Goal: Task Accomplishment & Management: Complete application form

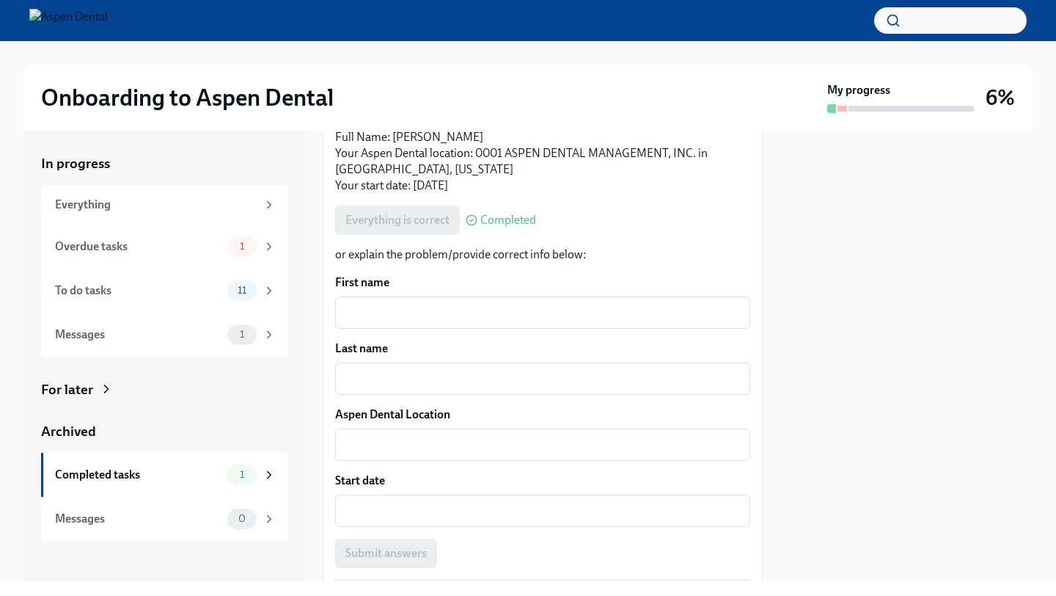
scroll to position [332, 0]
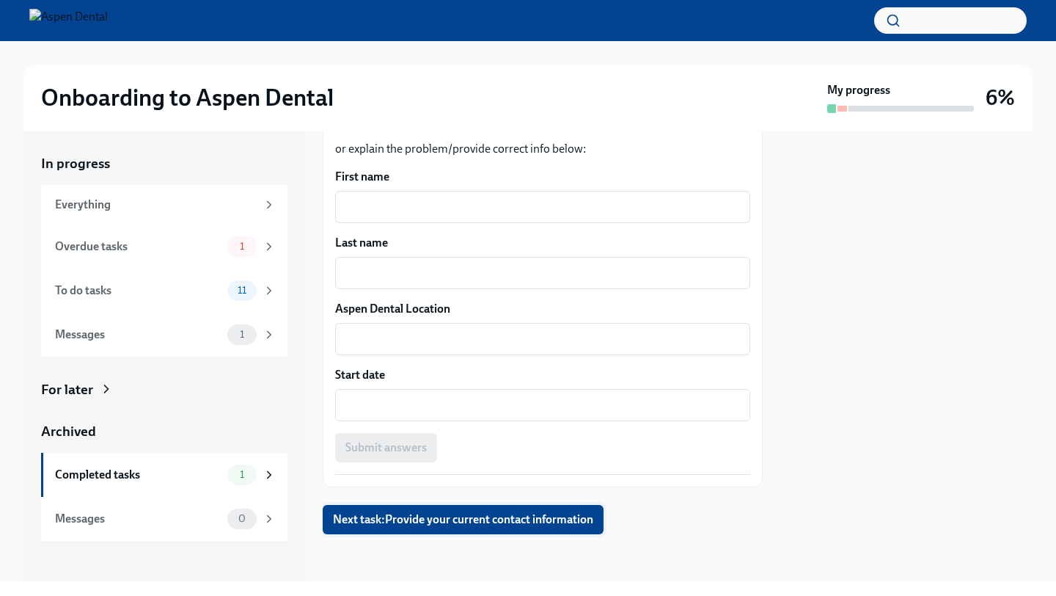
click at [516, 531] on button "Next task : Provide your current contact information" at bounding box center [463, 519] width 281 height 29
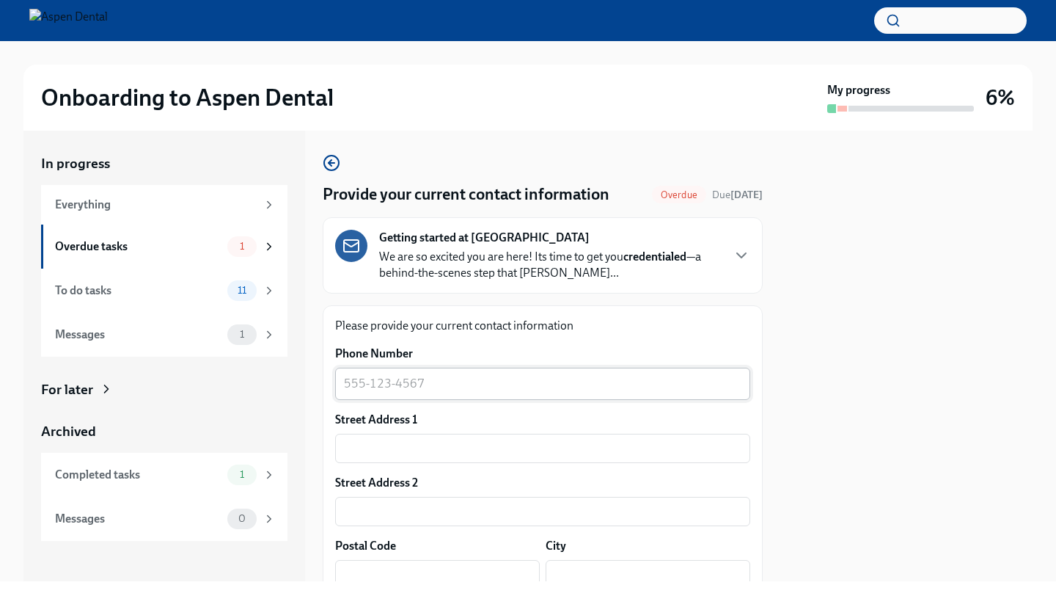
click at [436, 374] on div "x ​" at bounding box center [542, 384] width 415 height 32
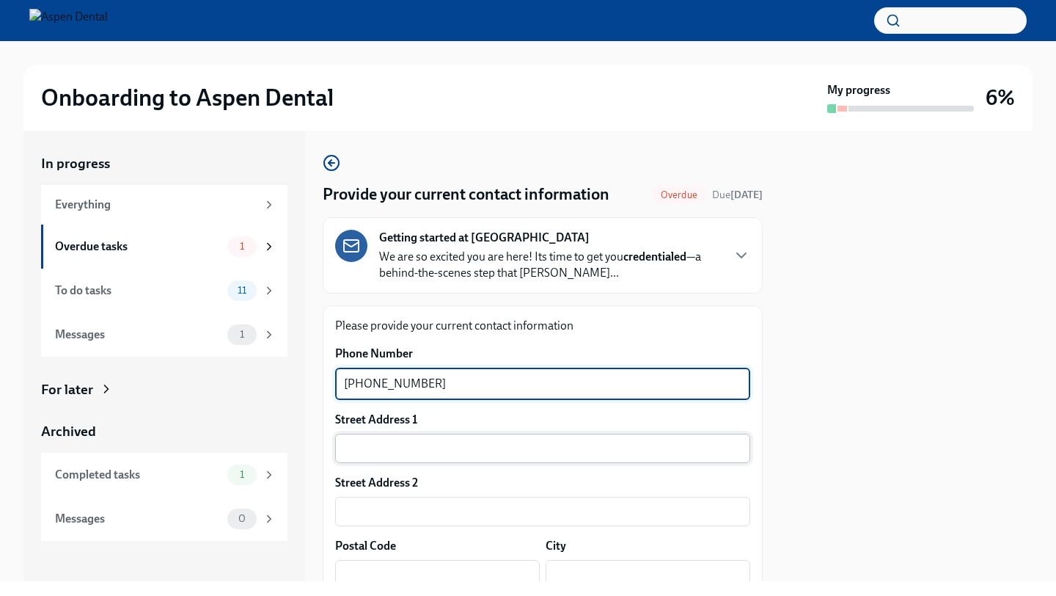
type textarea "[PHONE_NUMBER]"
click at [423, 442] on input "text" at bounding box center [542, 448] width 415 height 29
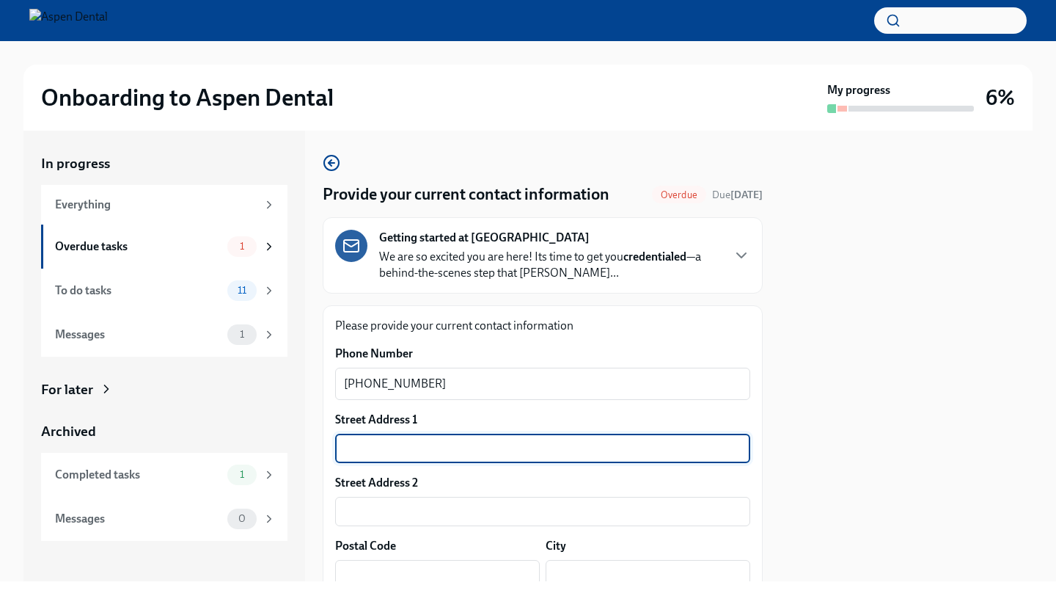
type input "[STREET_ADDRESS]"
type input "80202-5623"
type input "[GEOGRAPHIC_DATA]"
type input "[US_STATE]"
type input "US"
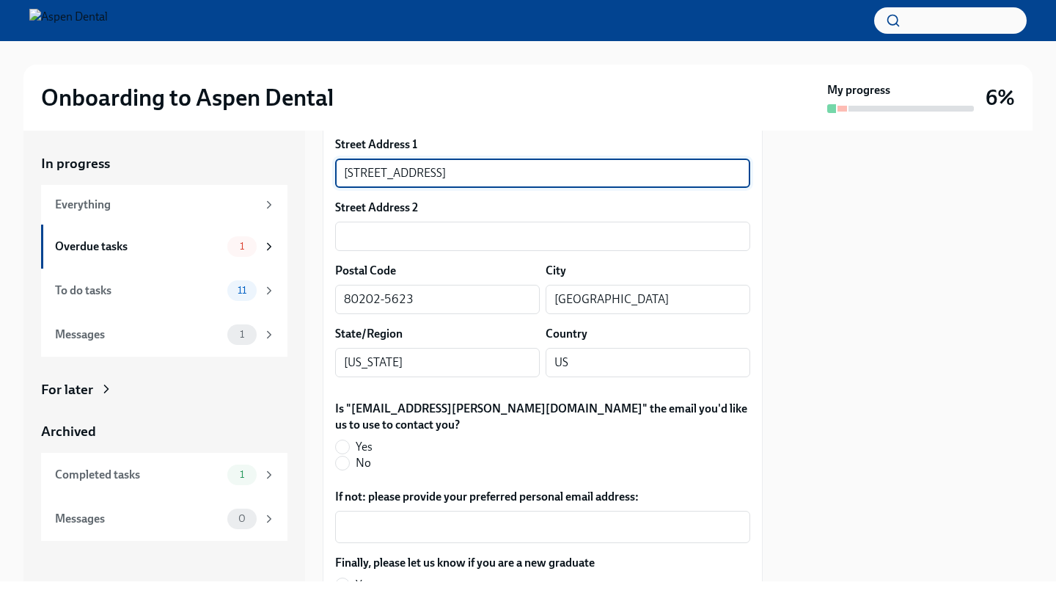
scroll to position [280, 0]
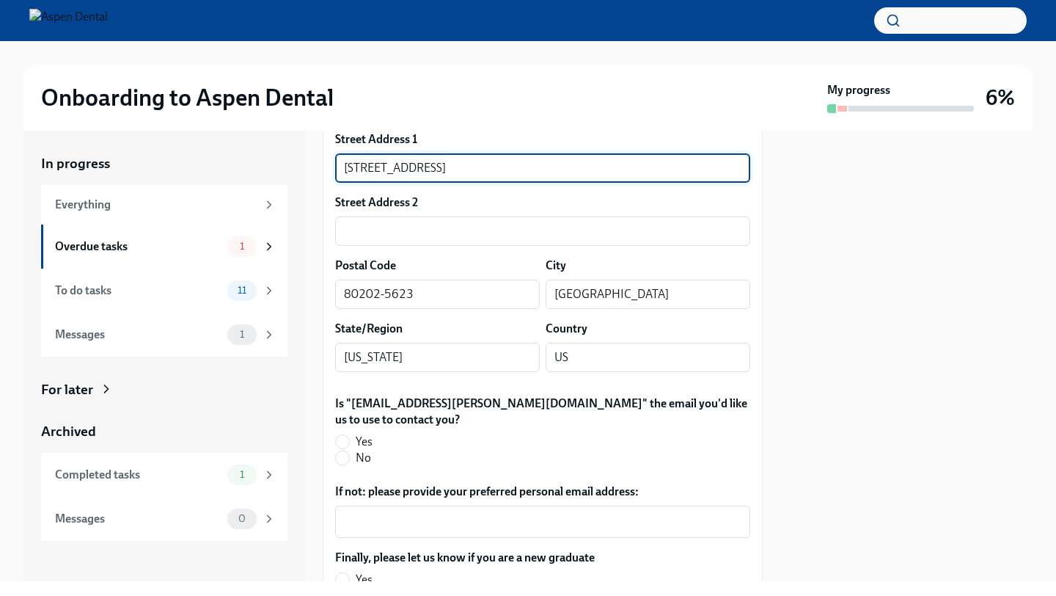
type input "[STREET_ADDRESS]"
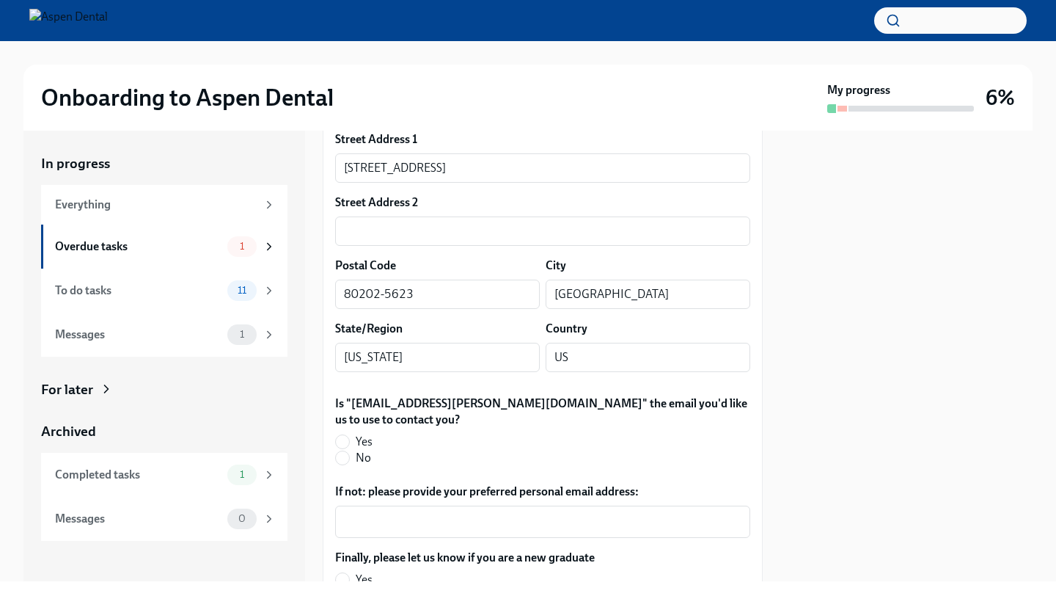
click at [362, 434] on span "Yes" at bounding box center [364, 442] width 17 height 16
click at [349, 435] on input "Yes" at bounding box center [342, 441] width 13 height 13
radio input "true"
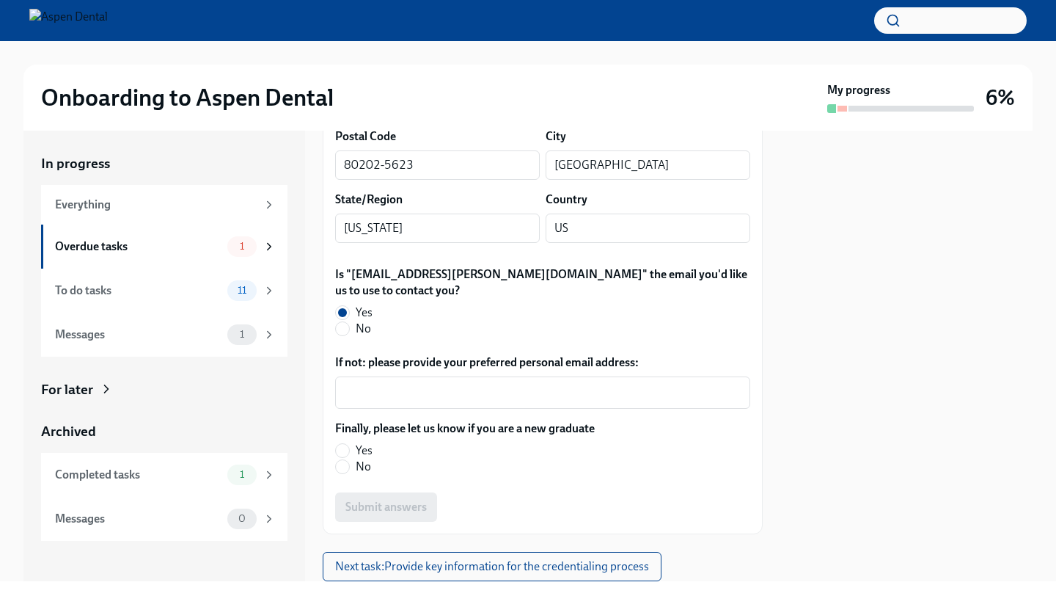
scroll to position [413, 0]
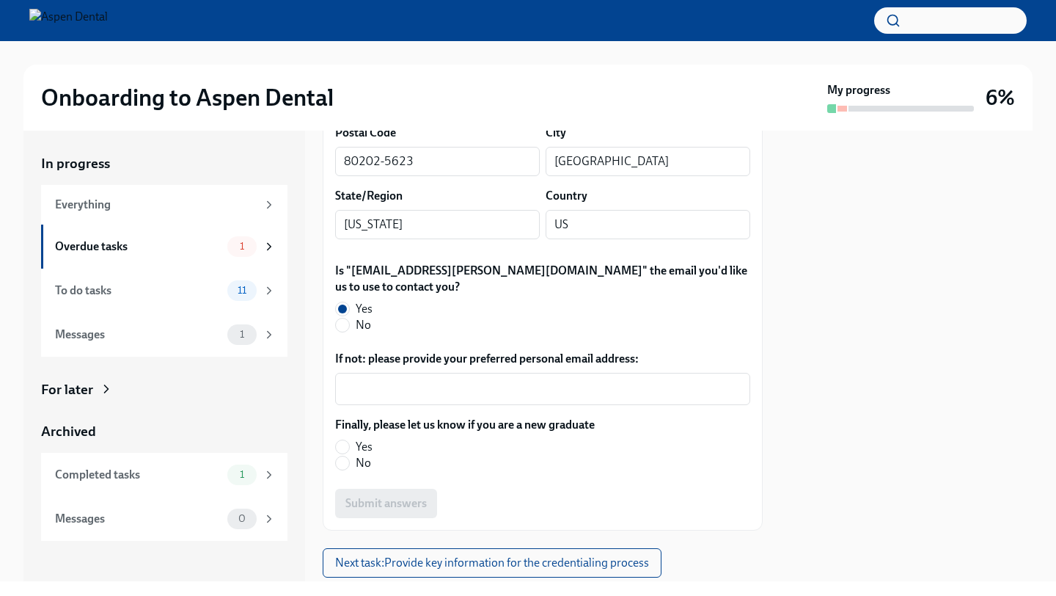
click at [367, 455] on span "No" at bounding box center [363, 463] width 15 height 16
click at [349, 456] on input "No" at bounding box center [342, 462] width 13 height 13
radio input "true"
click at [399, 496] on span "Submit answers" at bounding box center [386, 503] width 81 height 15
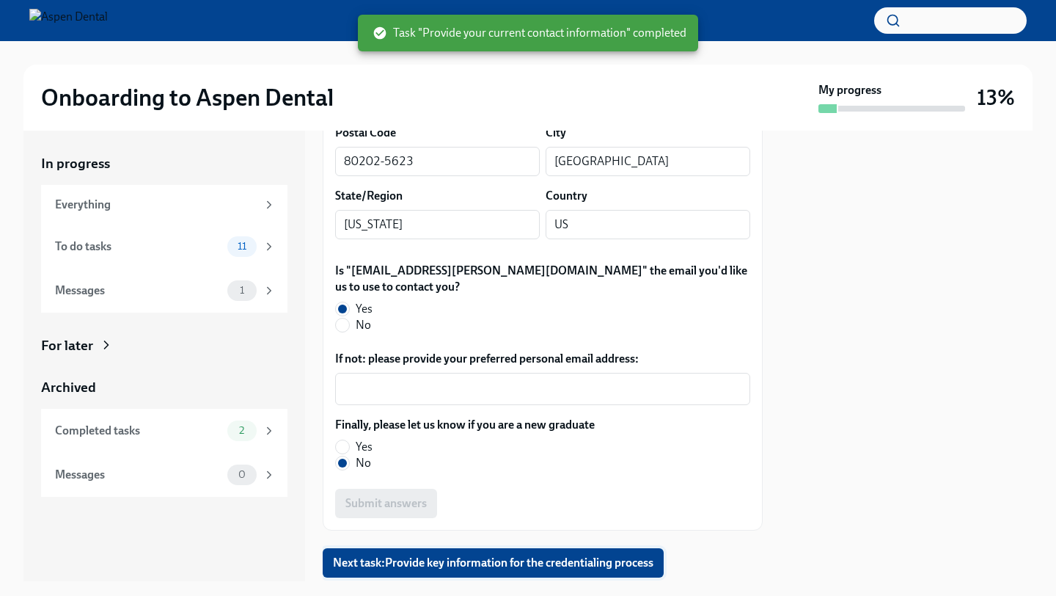
click at [556, 555] on span "Next task : Provide key information for the credentialing process" at bounding box center [493, 562] width 321 height 15
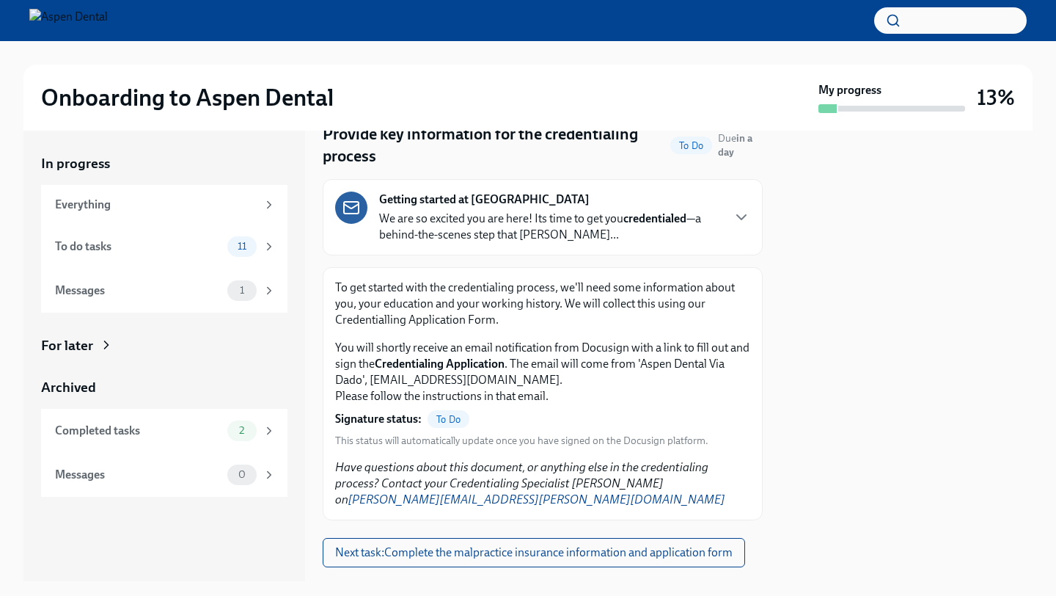
scroll to position [77, 0]
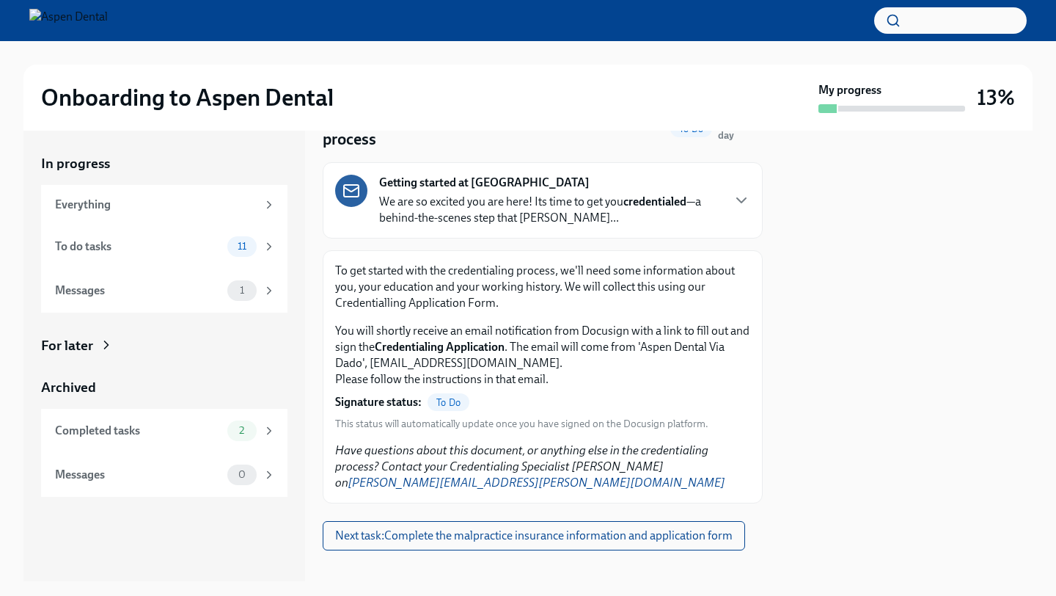
click at [444, 403] on span "To Do" at bounding box center [449, 402] width 42 height 11
click at [445, 403] on span "To Do" at bounding box center [449, 402] width 42 height 11
click at [560, 528] on span "Next task : Complete the malpractice insurance information and application form" at bounding box center [534, 535] width 398 height 15
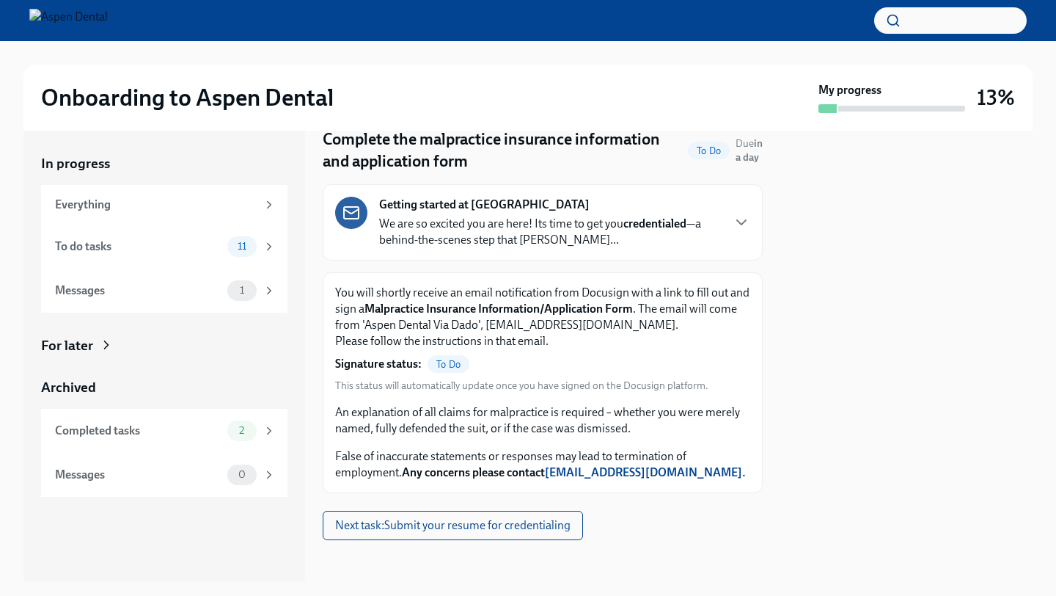
scroll to position [51, 0]
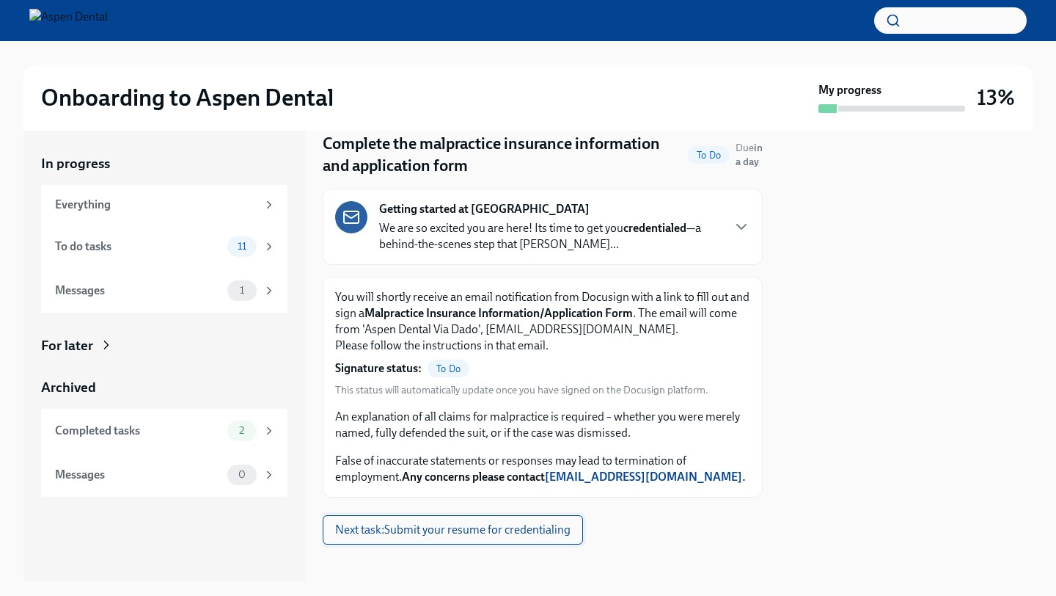
click at [539, 534] on span "Next task : Submit your resume for credentialing" at bounding box center [452, 529] width 235 height 15
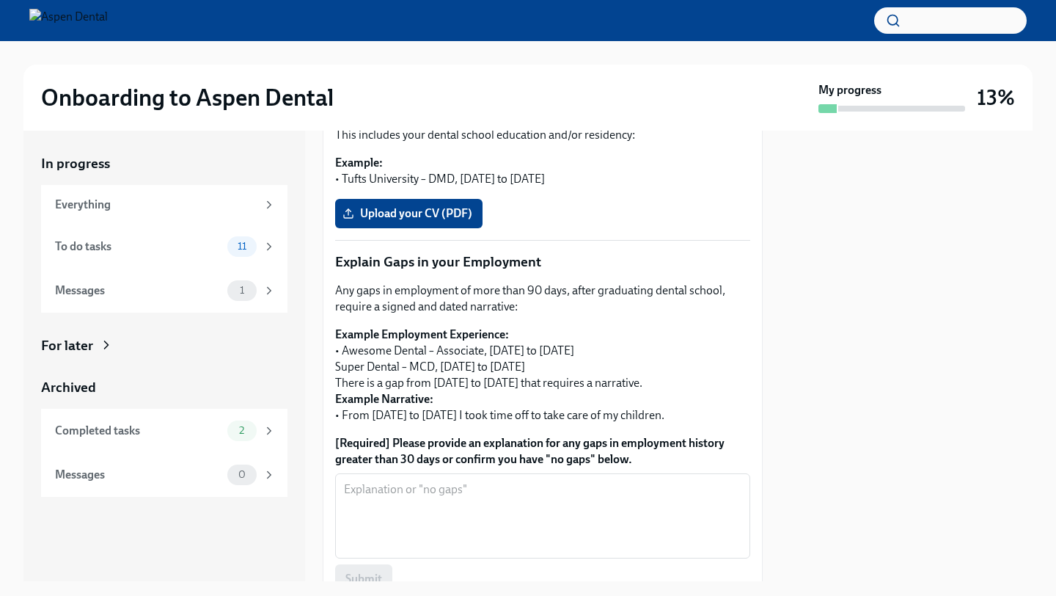
scroll to position [412, 0]
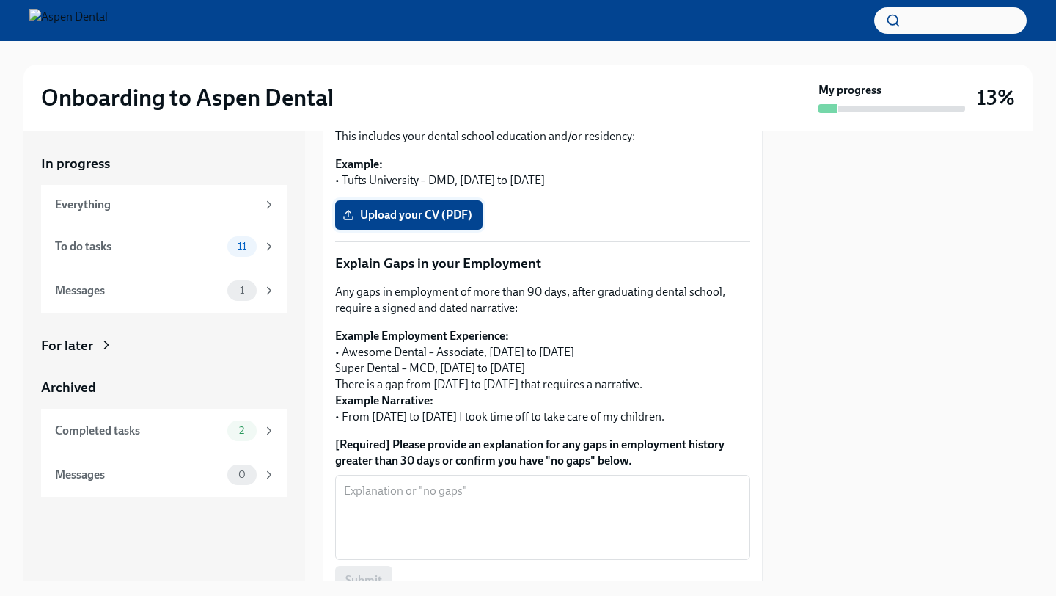
click at [418, 217] on span "Upload your CV (PDF)" at bounding box center [409, 215] width 127 height 15
click at [0, 0] on input "Upload your CV (PDF)" at bounding box center [0, 0] width 0 height 0
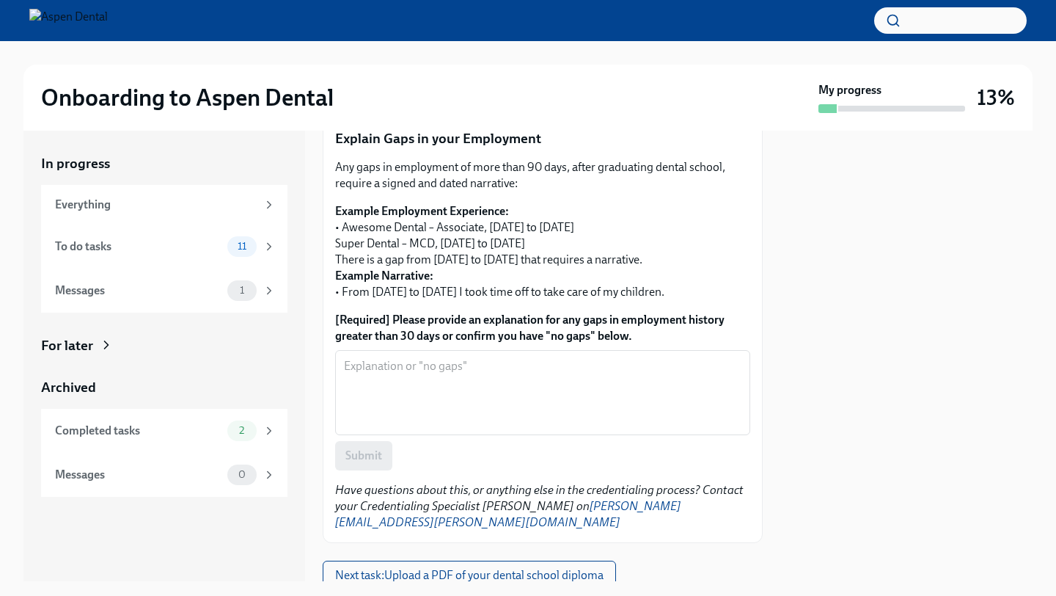
scroll to position [533, 0]
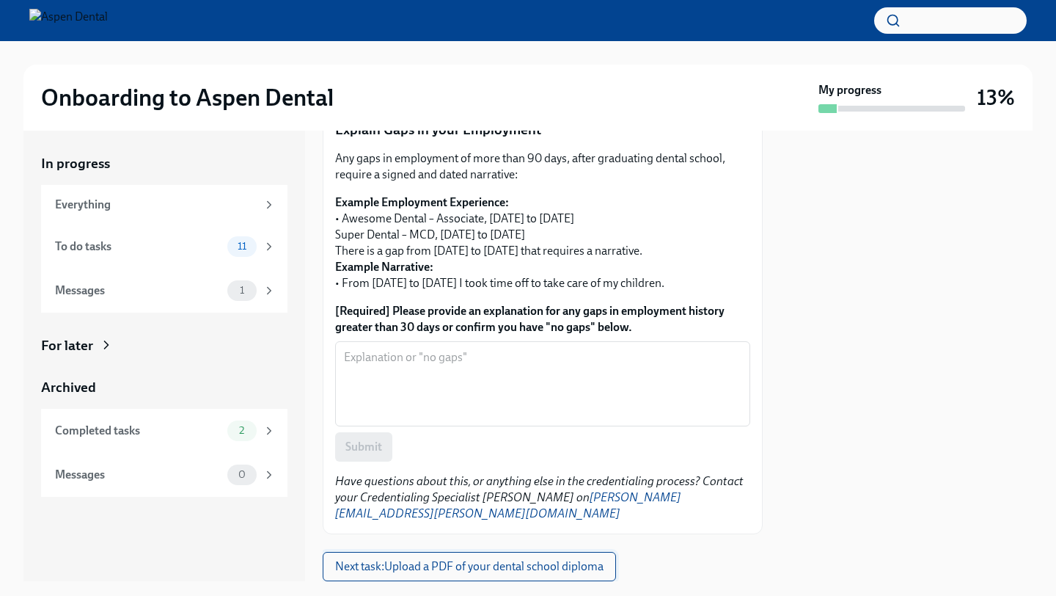
click at [467, 560] on button "Next task : Upload a PDF of your dental school diploma" at bounding box center [469, 566] width 293 height 29
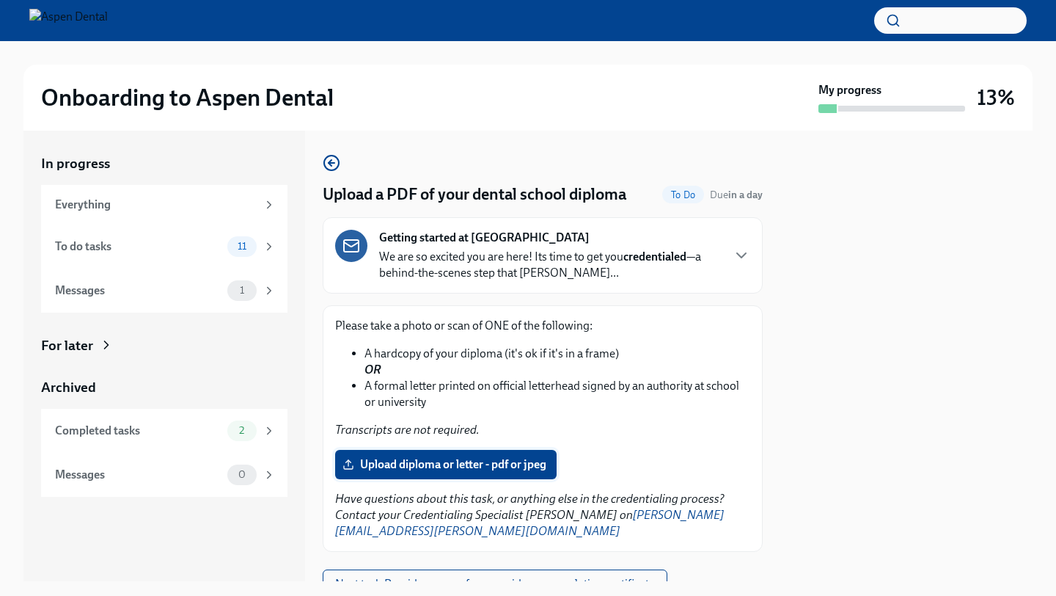
click at [417, 470] on span "Upload diploma or letter - pdf or jpeg" at bounding box center [446, 464] width 201 height 15
click at [0, 0] on input "Upload diploma or letter - pdf or jpeg" at bounding box center [0, 0] width 0 height 0
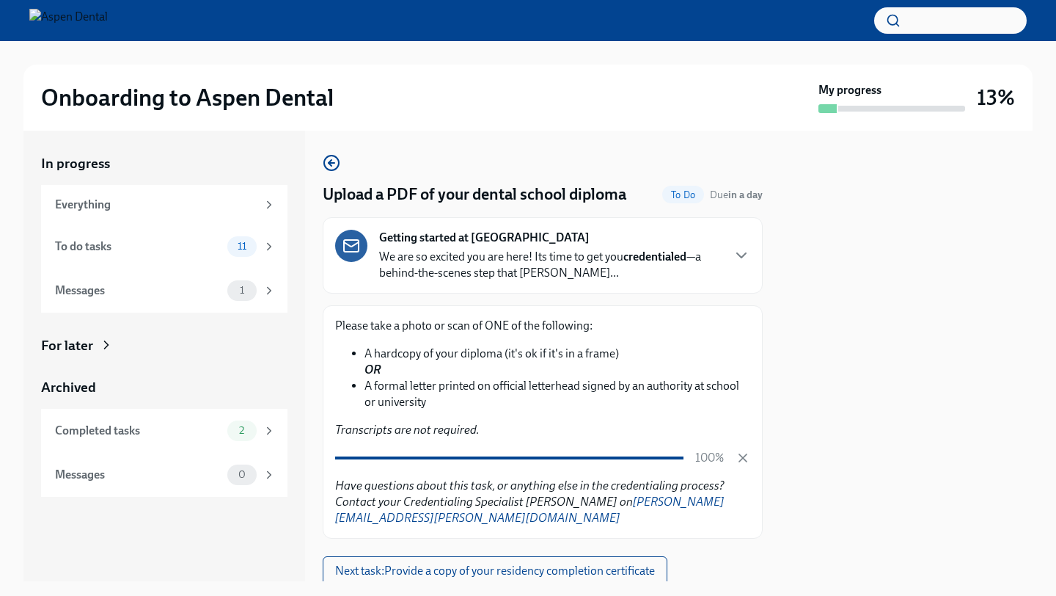
scroll to position [35, 0]
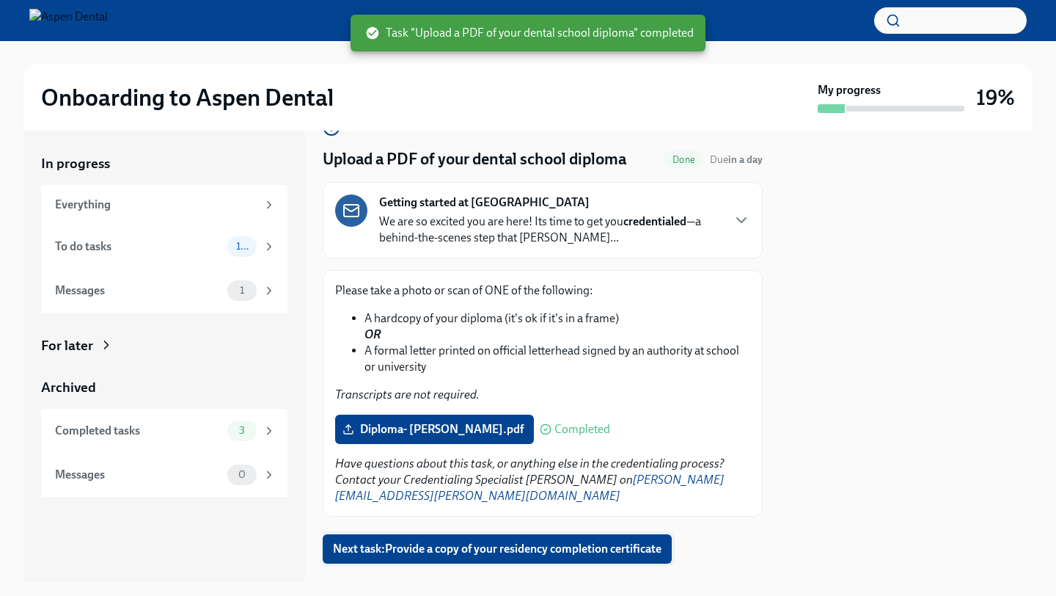
click at [521, 541] on span "Next task : Provide a copy of your residency completion certificate" at bounding box center [497, 548] width 329 height 15
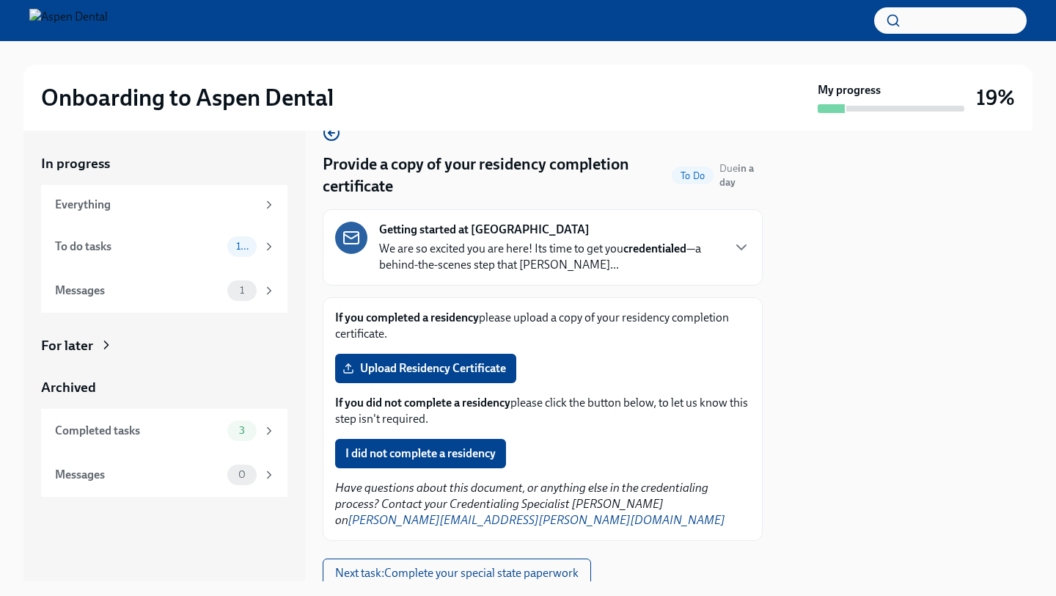
scroll to position [53, 0]
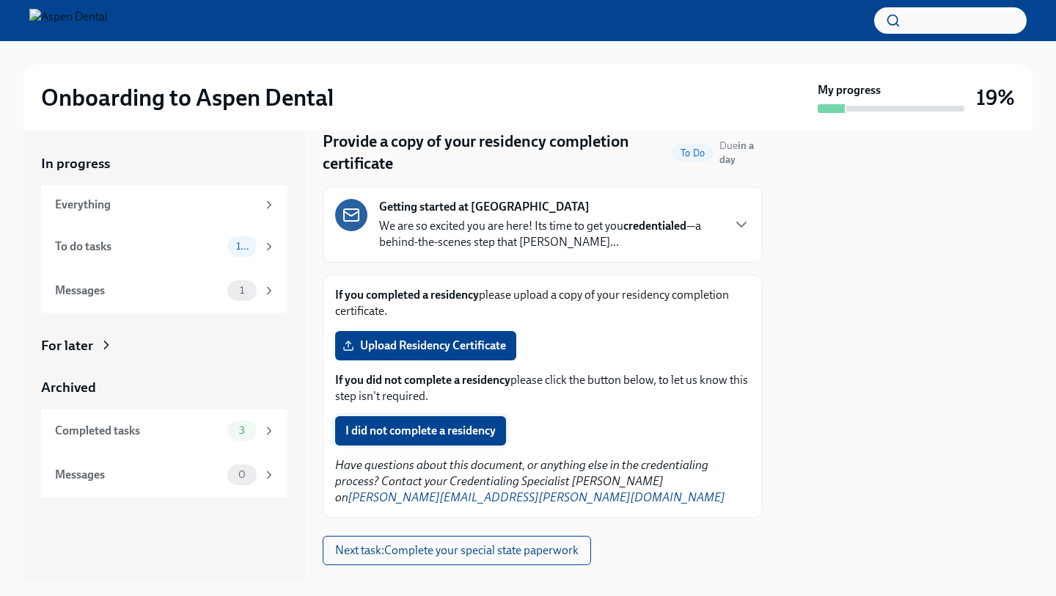
click at [456, 442] on button "I did not complete a residency" at bounding box center [420, 430] width 171 height 29
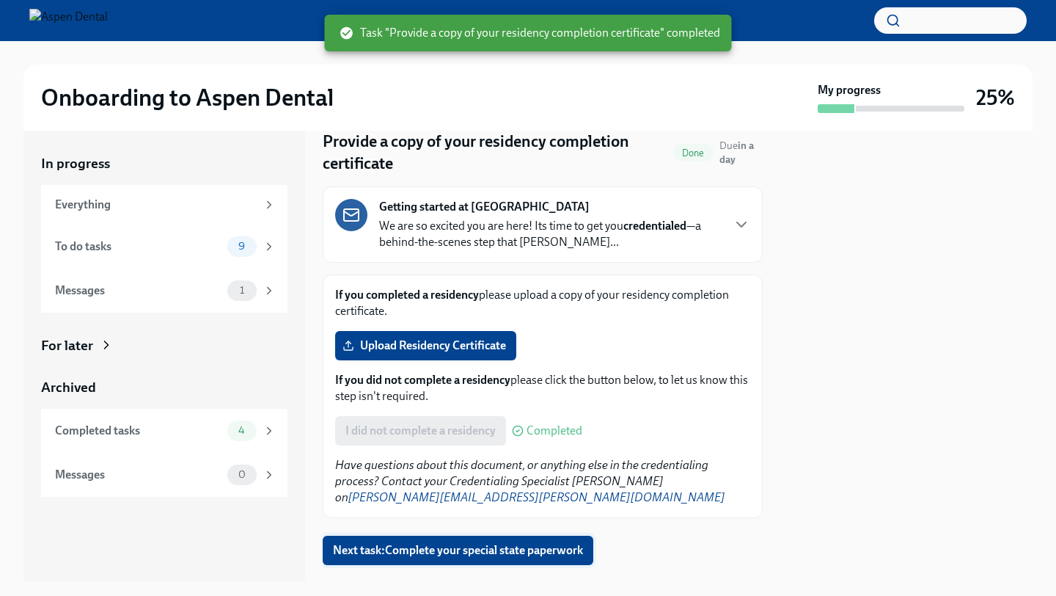
click at [481, 543] on span "Next task : Complete your special state paperwork" at bounding box center [458, 550] width 250 height 15
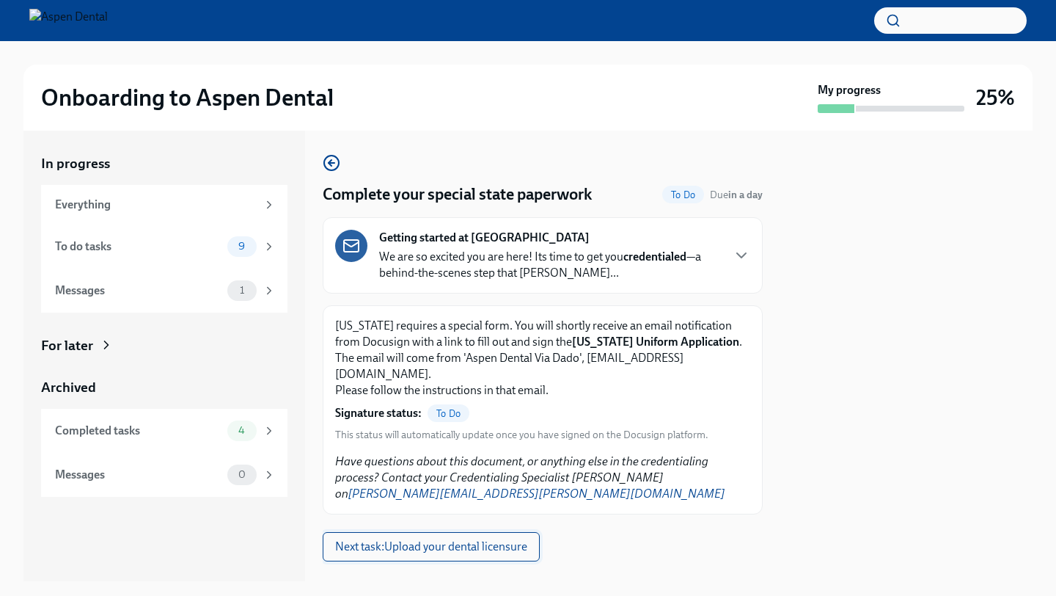
click at [476, 539] on span "Next task : Upload your dental licensure" at bounding box center [431, 546] width 192 height 15
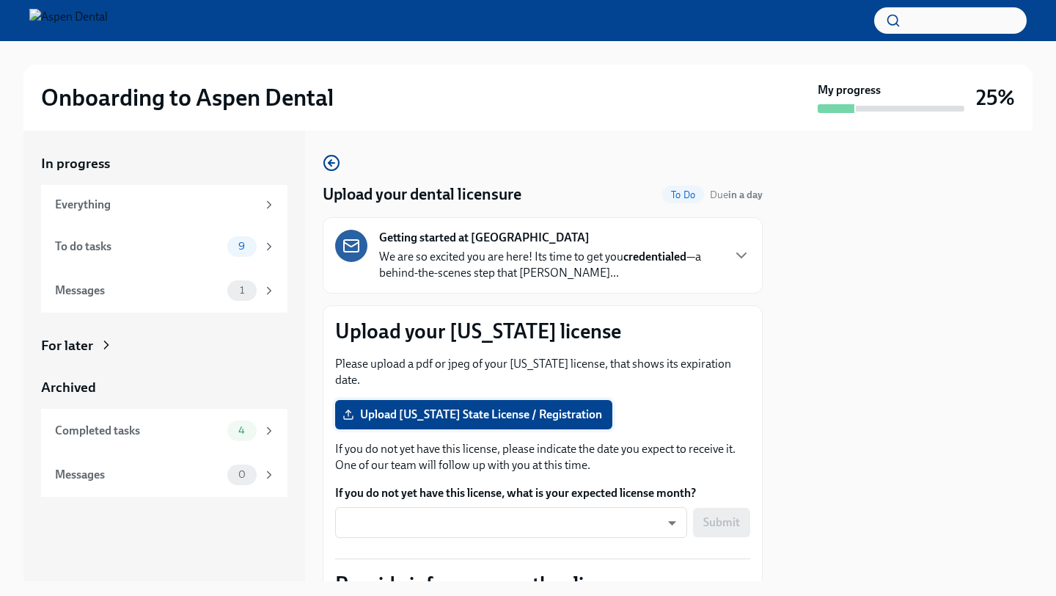
click at [396, 407] on span "Upload [US_STATE] State License / Registration" at bounding box center [474, 414] width 257 height 15
click at [0, 0] on input "Upload [US_STATE] State License / Registration" at bounding box center [0, 0] width 0 height 0
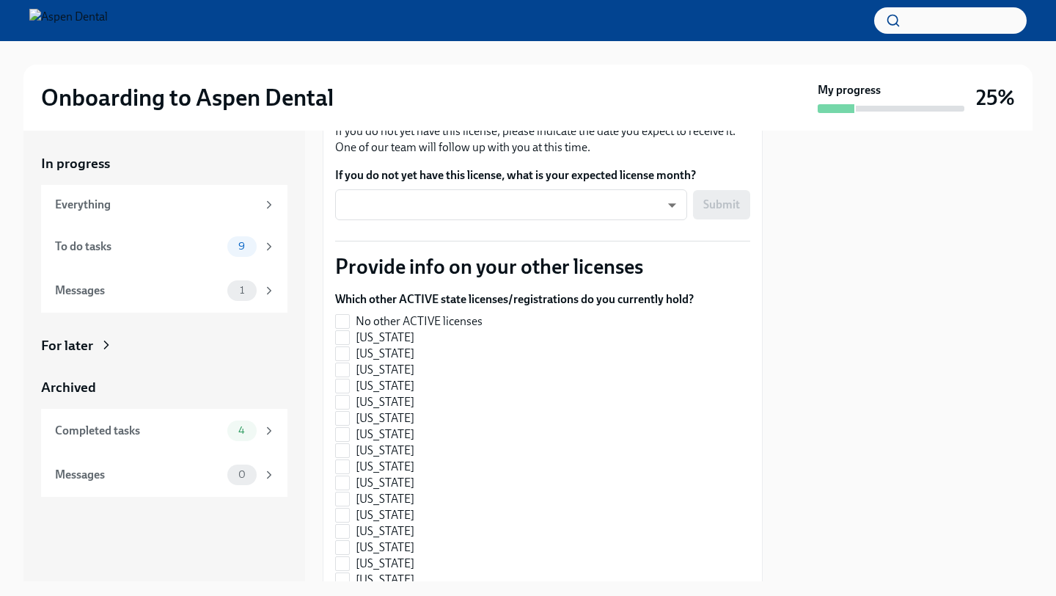
scroll to position [305, 0]
click at [456, 313] on span "No other ACTIVE licenses" at bounding box center [419, 321] width 127 height 16
click at [349, 314] on input "No other ACTIVE licenses" at bounding box center [342, 320] width 13 height 13
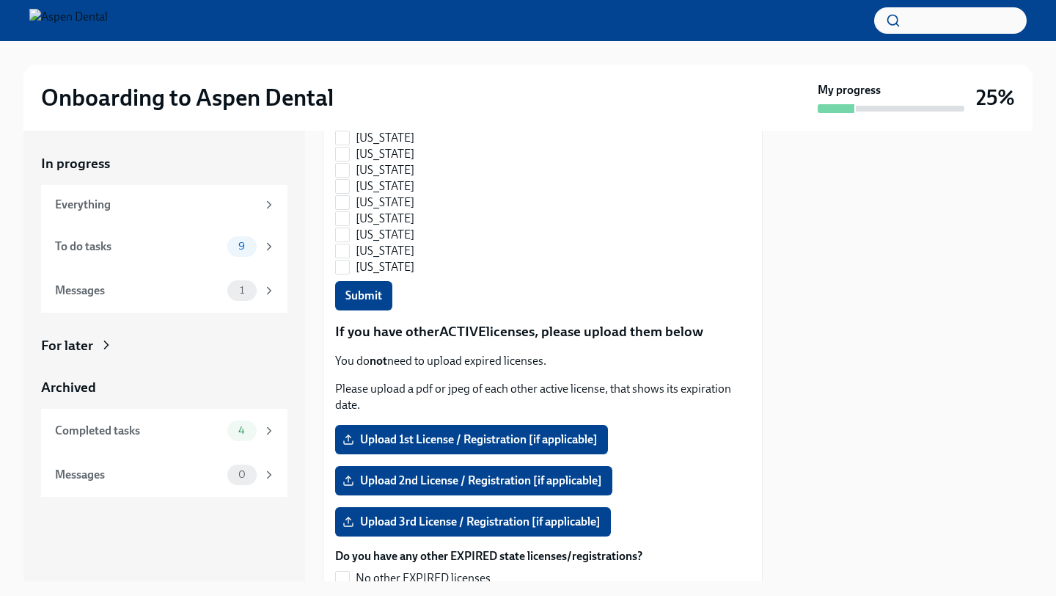
scroll to position [1208, 0]
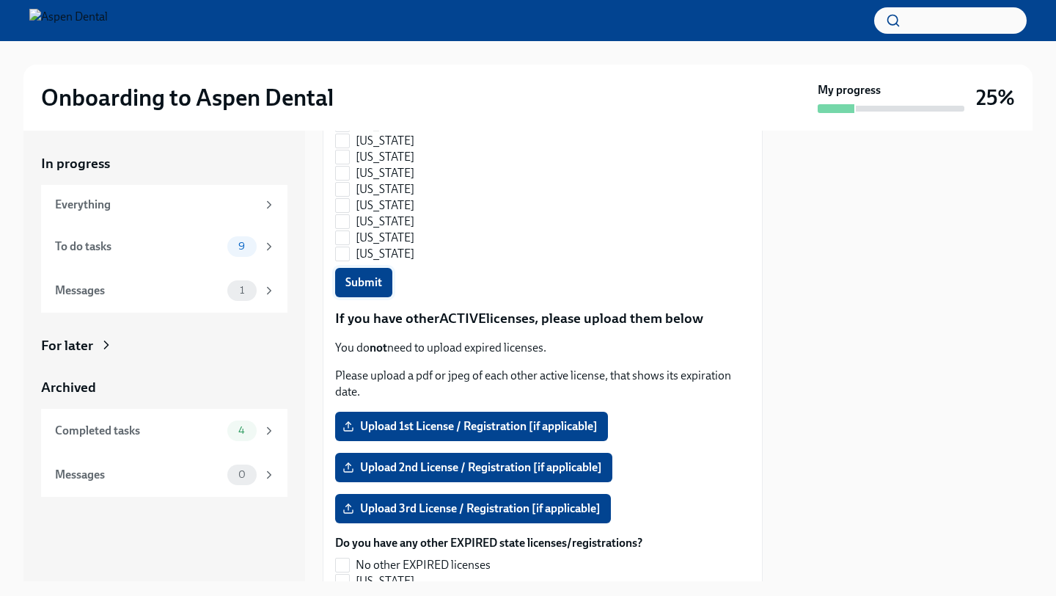
click at [378, 275] on span "Submit" at bounding box center [364, 282] width 37 height 15
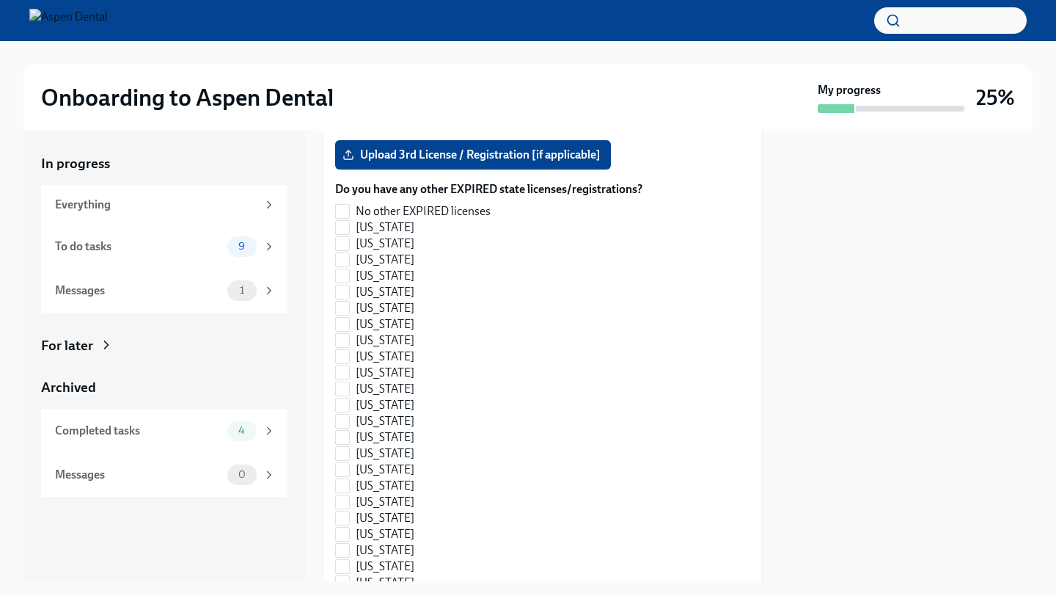
checkbox input "true"
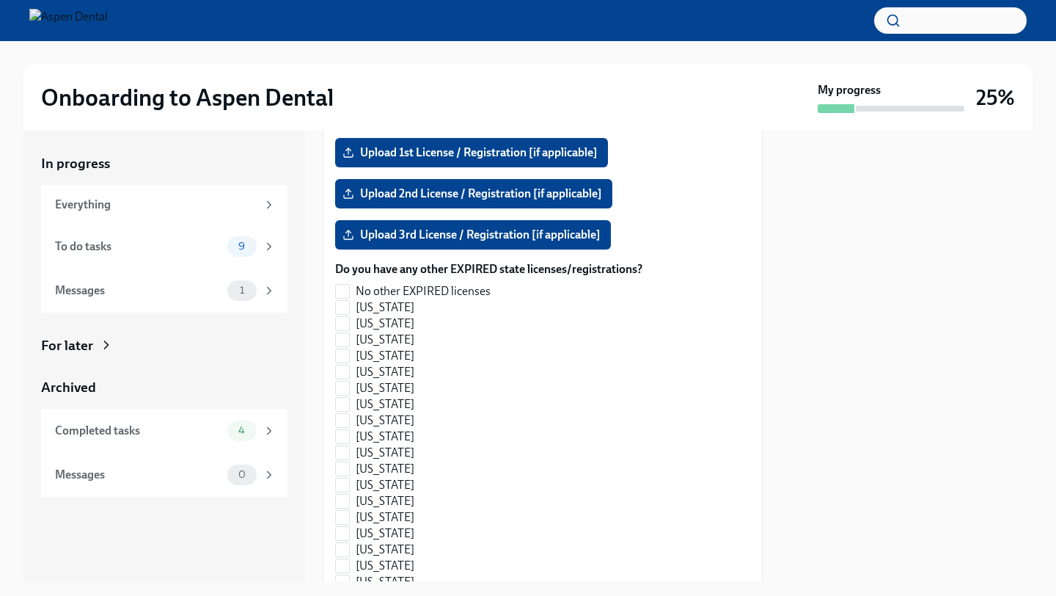
scroll to position [1477, 0]
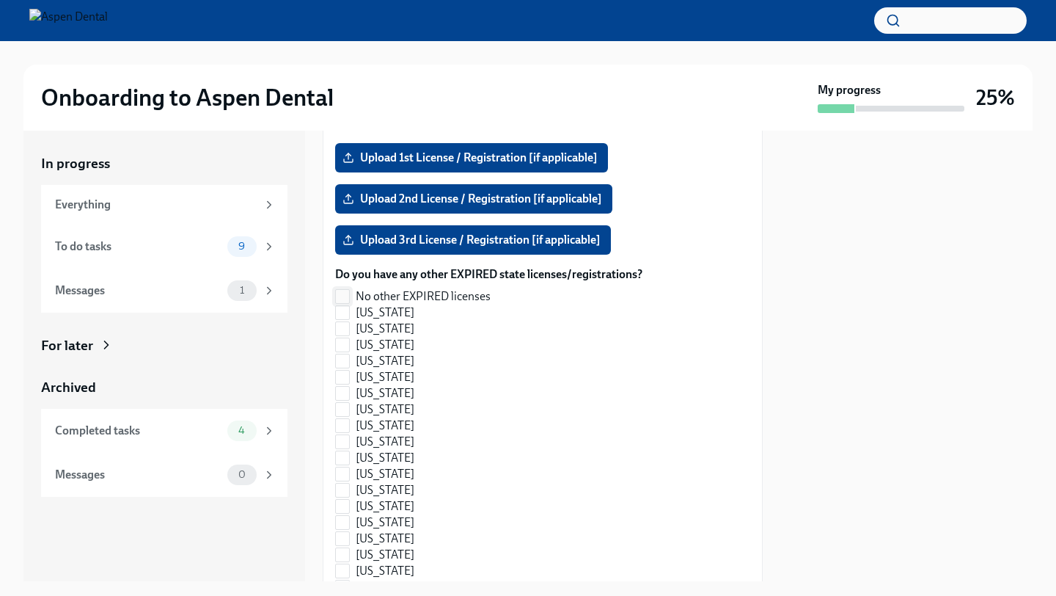
click at [428, 288] on span "No other EXPIRED licenses" at bounding box center [423, 296] width 135 height 16
click at [349, 290] on input "No other EXPIRED licenses" at bounding box center [342, 296] width 13 height 13
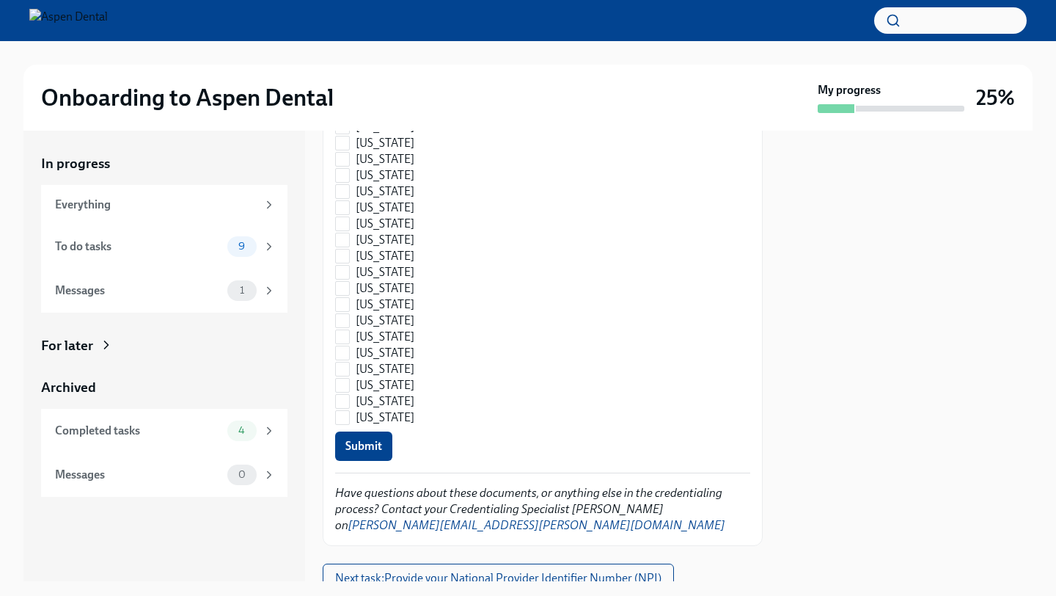
scroll to position [2221, 0]
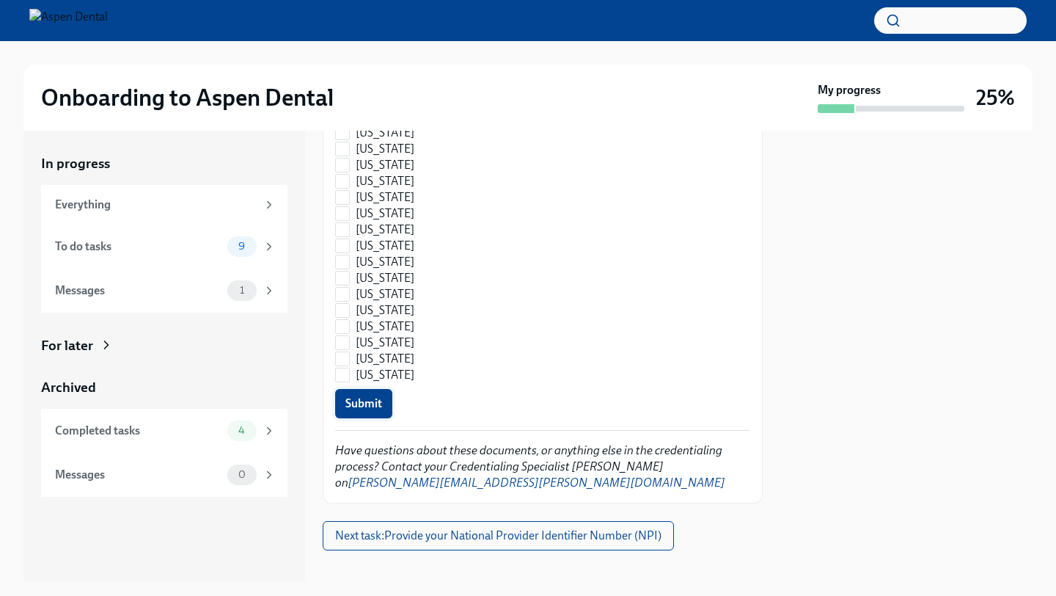
click at [374, 396] on span "Submit" at bounding box center [364, 403] width 37 height 15
checkbox input "false"
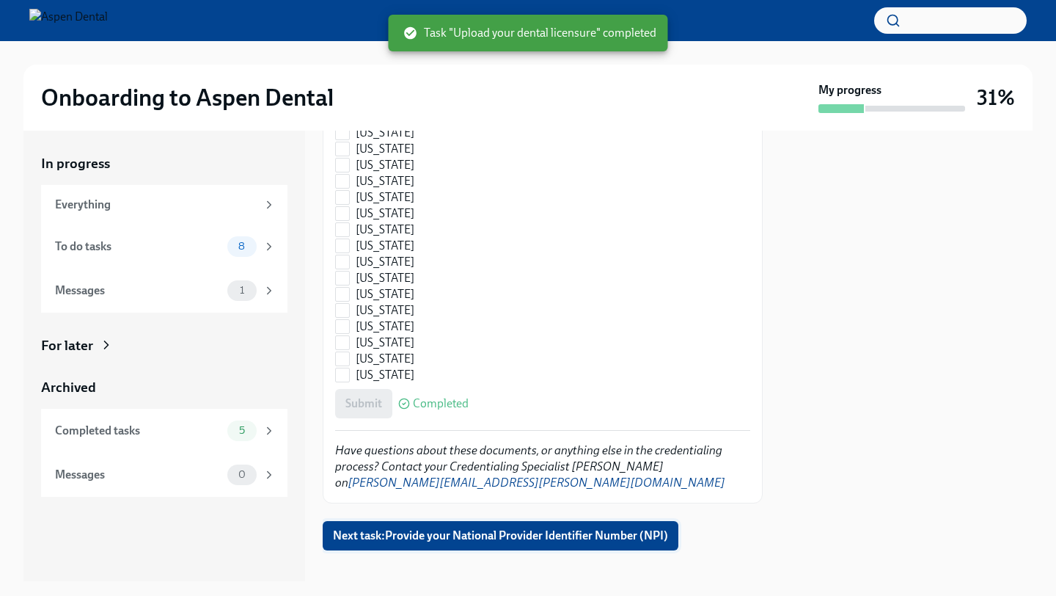
click at [439, 528] on span "Next task : Provide your National Provider Identifier Number (NPI)" at bounding box center [500, 535] width 335 height 15
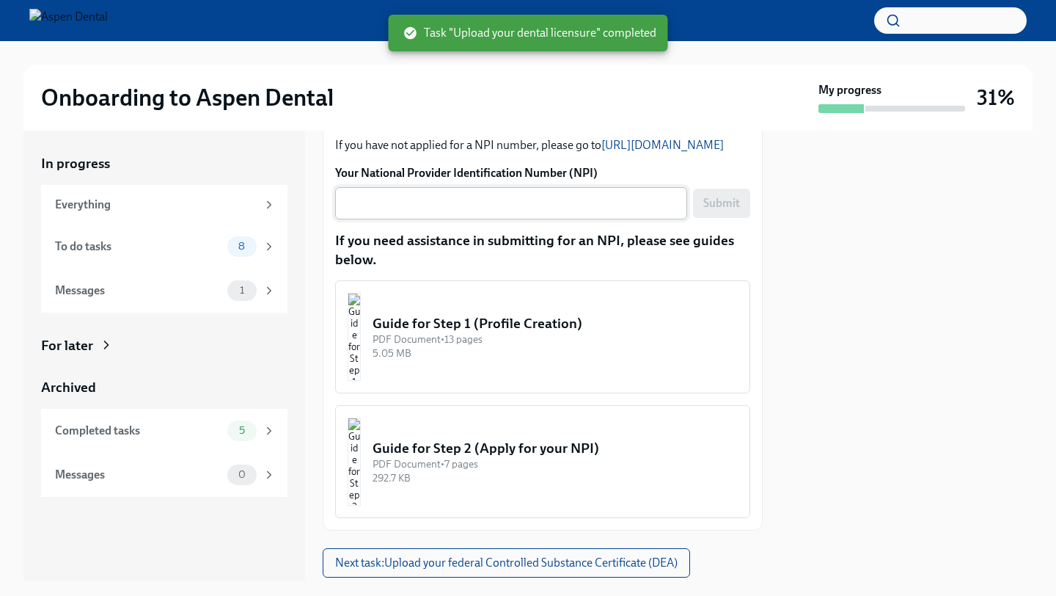
scroll to position [202, 0]
click at [446, 212] on textarea "Your National Provider Identification Number (NPI)" at bounding box center [511, 203] width 335 height 18
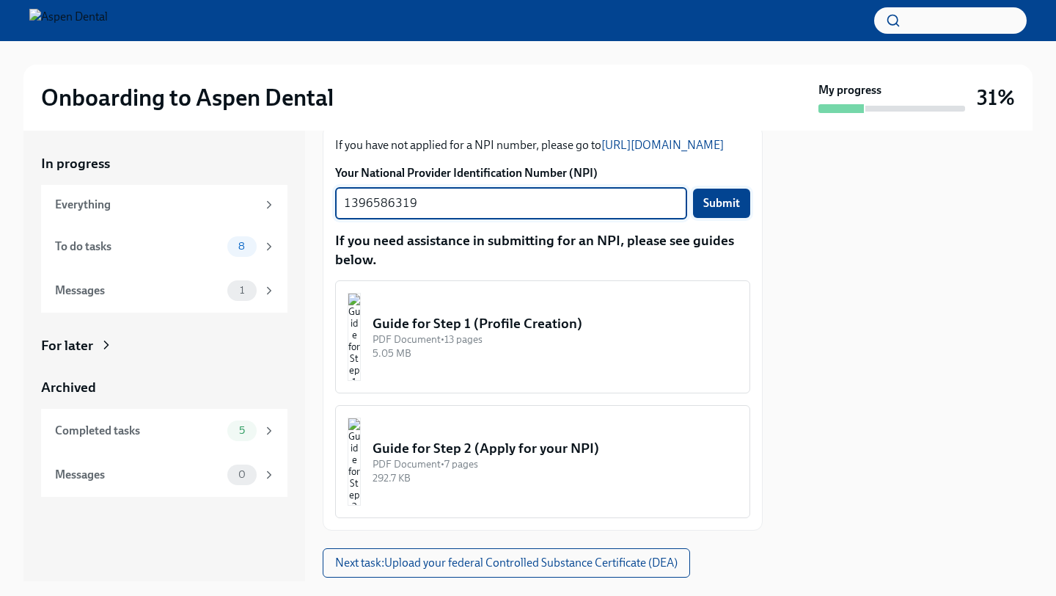
type textarea "1396586319"
click at [708, 205] on div "1396586319 x ​ Submit" at bounding box center [542, 205] width 415 height 32
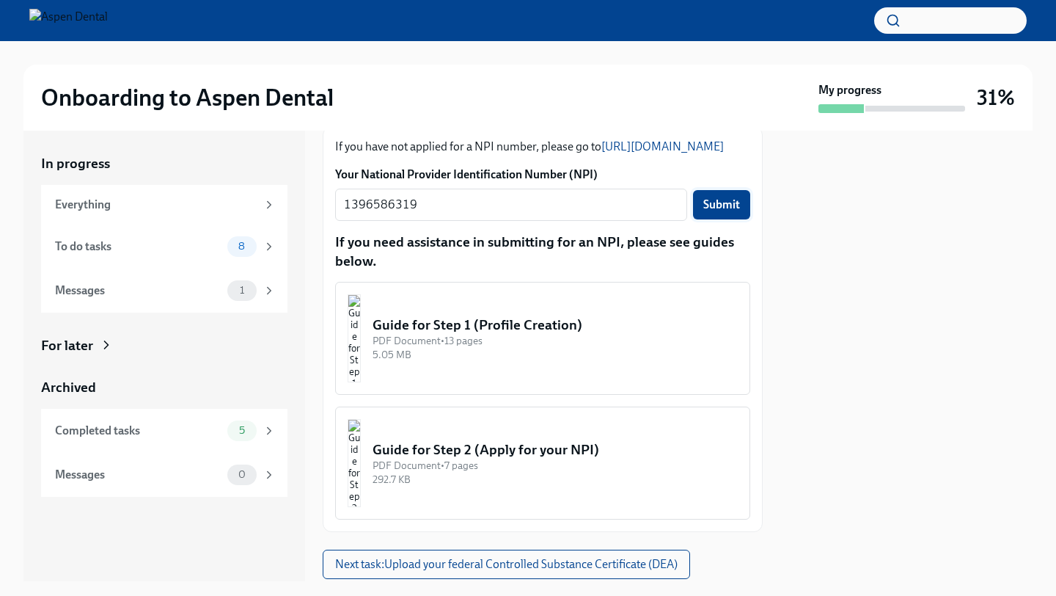
click at [698, 218] on button "Submit" at bounding box center [721, 204] width 57 height 29
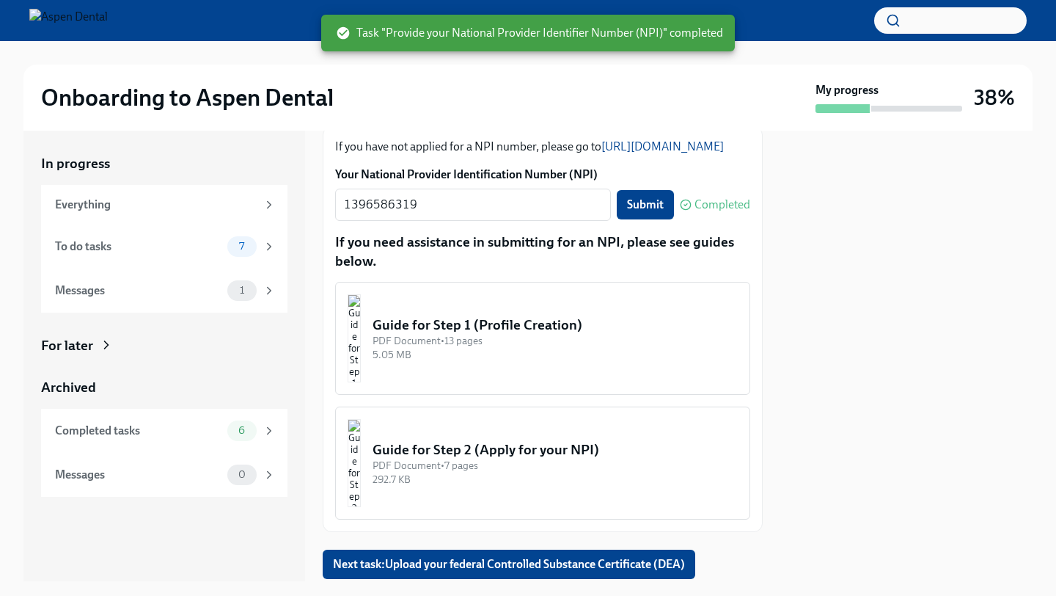
scroll to position [262, 0]
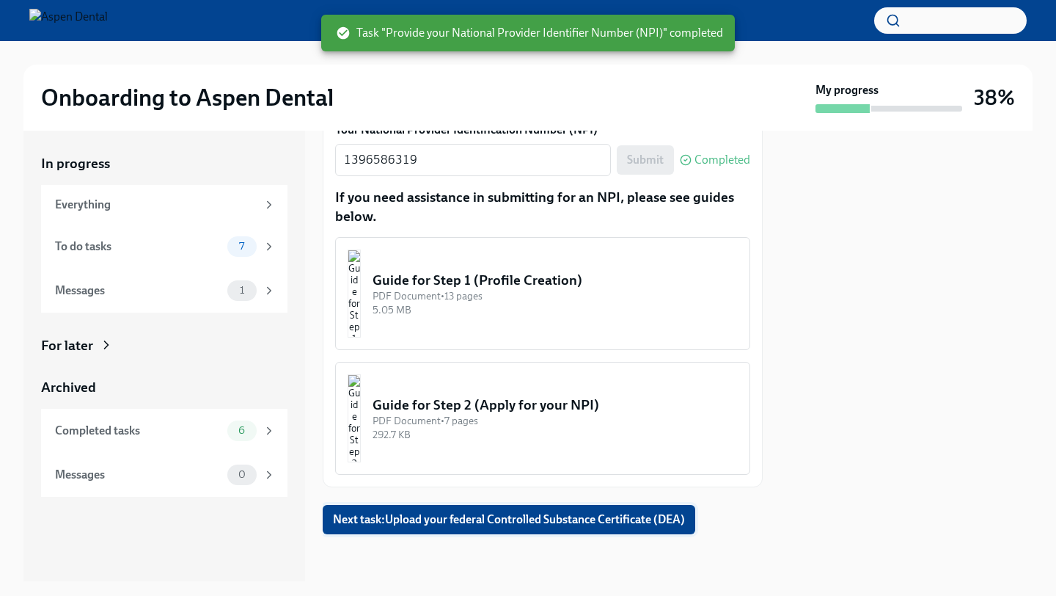
click at [564, 513] on span "Next task : Upload your federal Controlled Substance Certificate (DEA)" at bounding box center [509, 519] width 352 height 15
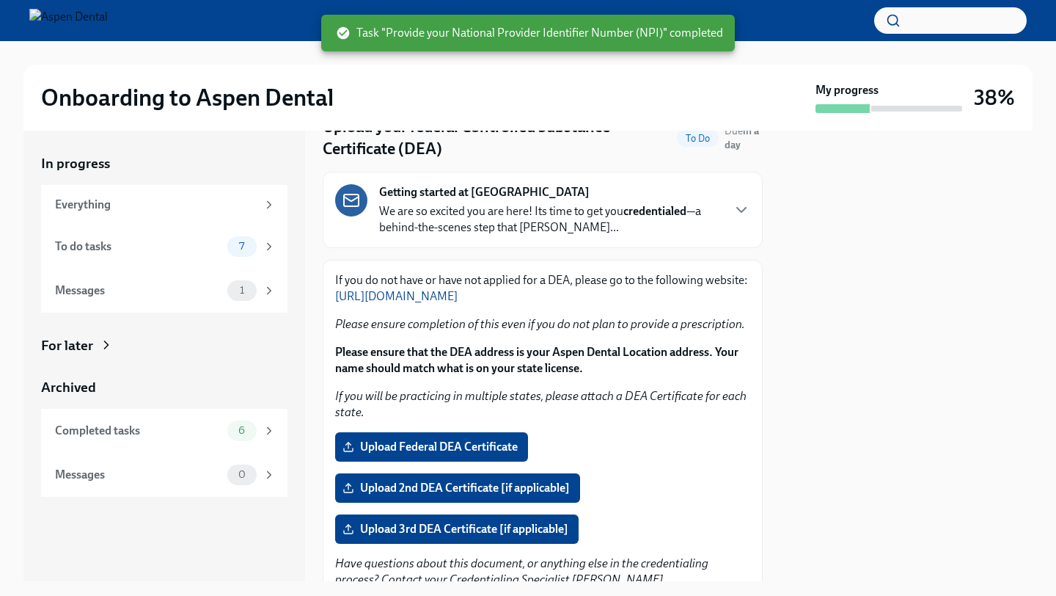
scroll to position [79, 0]
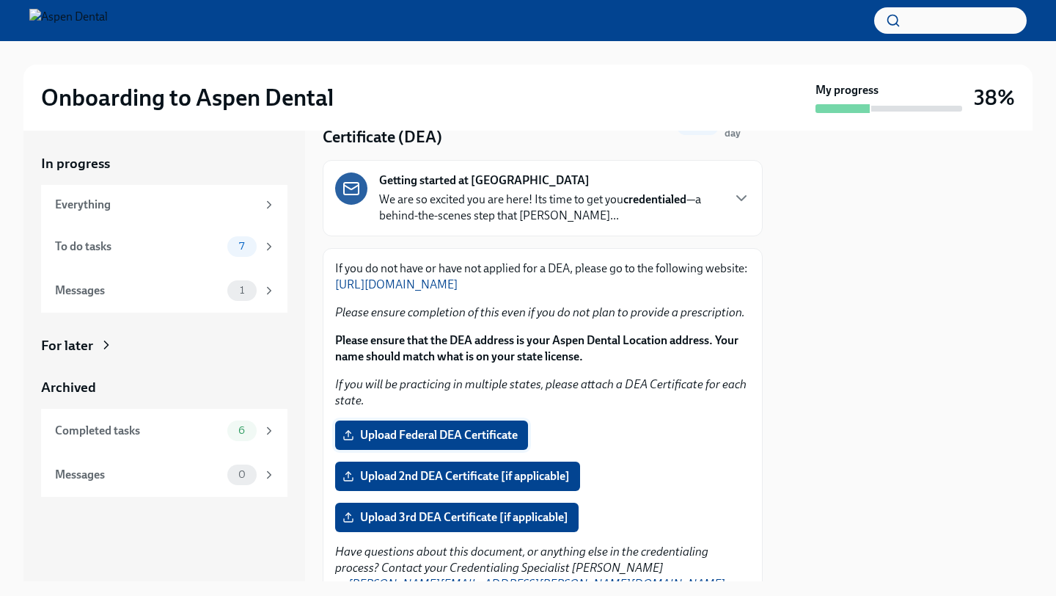
click at [514, 437] on span "Upload Federal DEA Certificate" at bounding box center [432, 435] width 172 height 15
click at [0, 0] on input "Upload Federal DEA Certificate" at bounding box center [0, 0] width 0 height 0
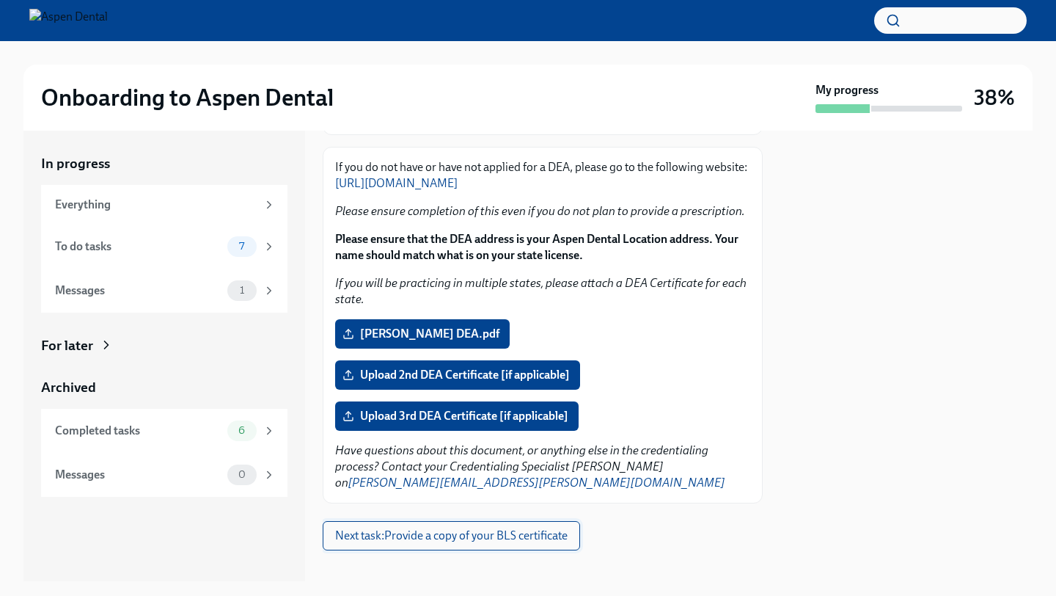
click at [375, 528] on span "Next task : Provide a copy of your BLS certificate" at bounding box center [451, 535] width 233 height 15
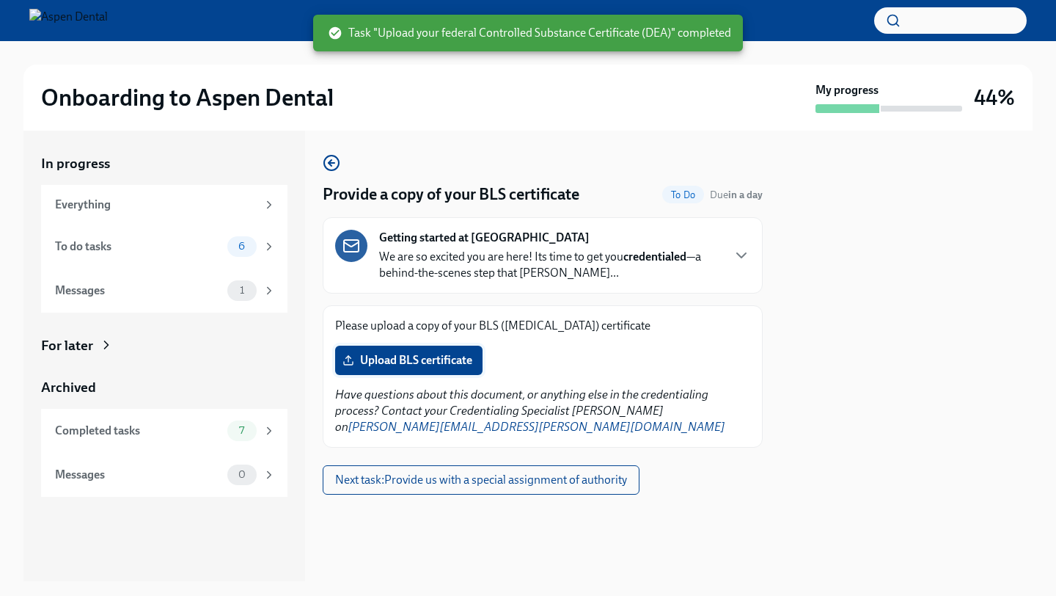
click at [421, 362] on span "Upload BLS certificate" at bounding box center [409, 360] width 127 height 15
click at [0, 0] on input "Upload BLS certificate" at bounding box center [0, 0] width 0 height 0
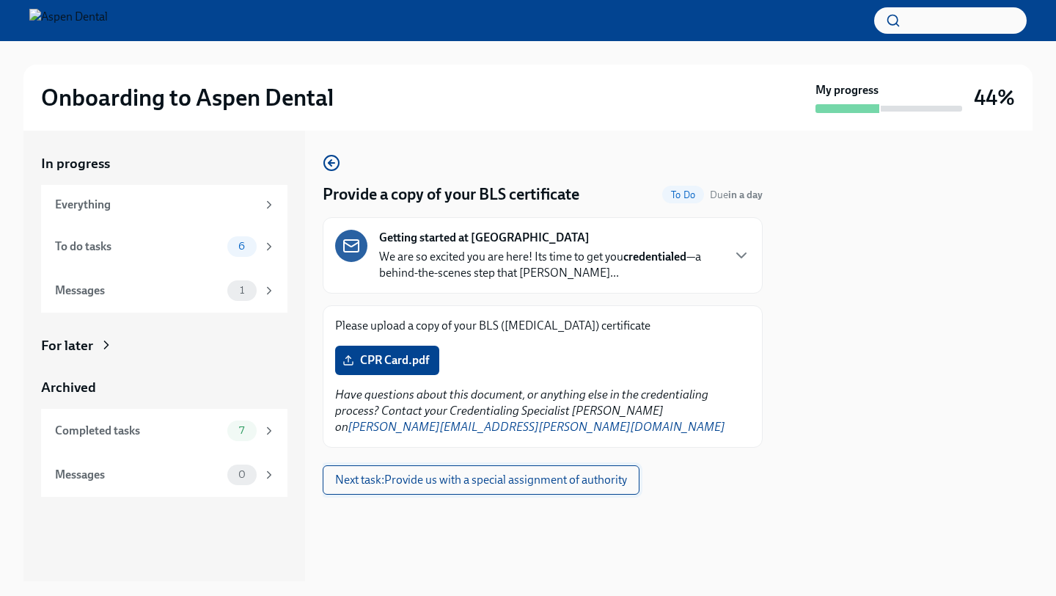
click at [586, 472] on span "Next task : Provide us with a special assignment of authority" at bounding box center [481, 479] width 292 height 15
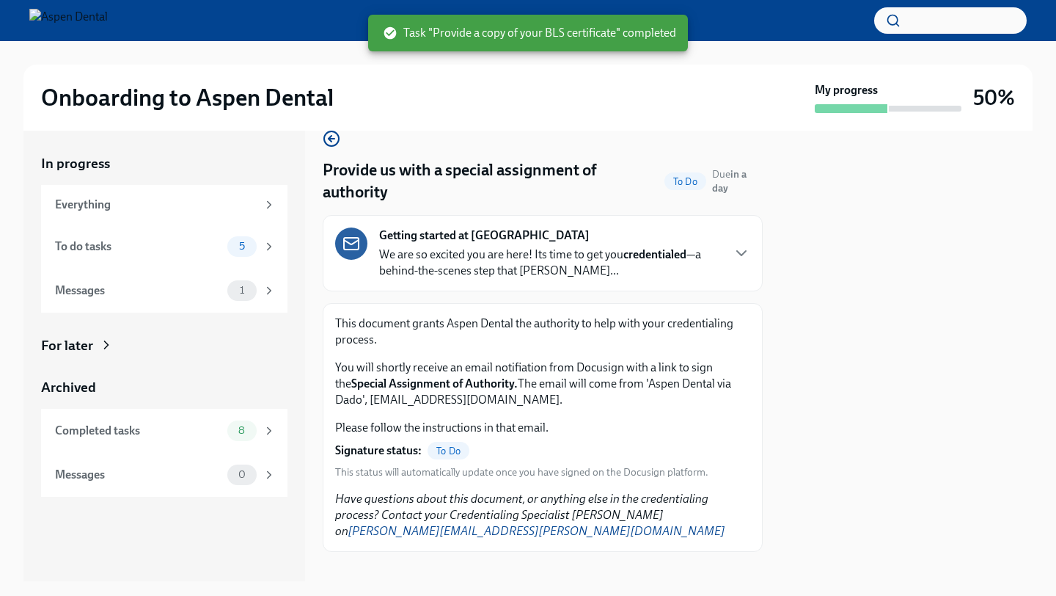
scroll to position [26, 0]
click at [261, 294] on div "1" at bounding box center [251, 290] width 48 height 21
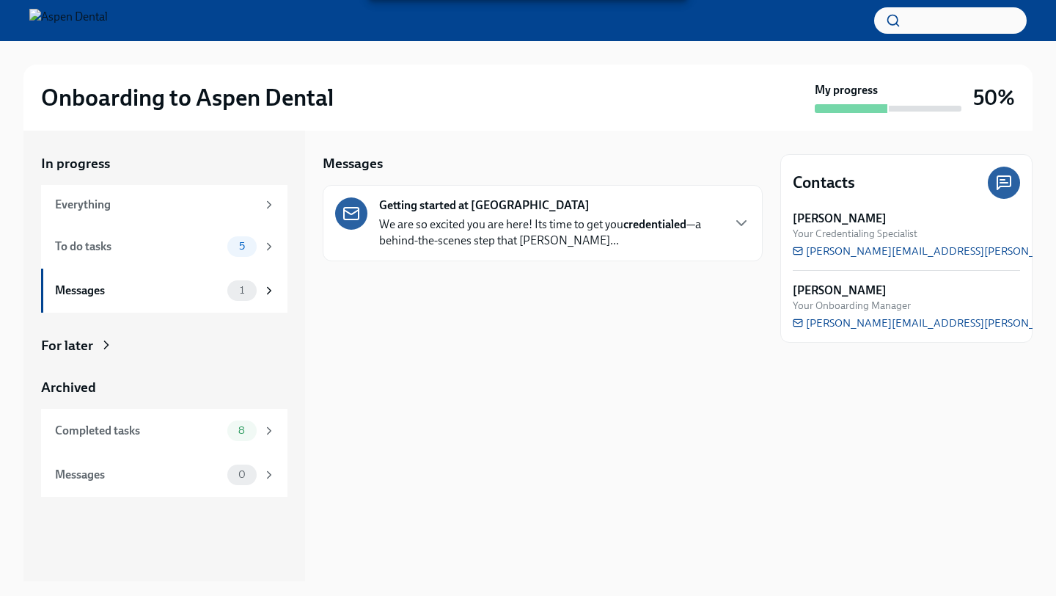
click at [482, 222] on p "We are so excited you are here! Its time to get you credentialed —a behind-the-…" at bounding box center [550, 232] width 342 height 32
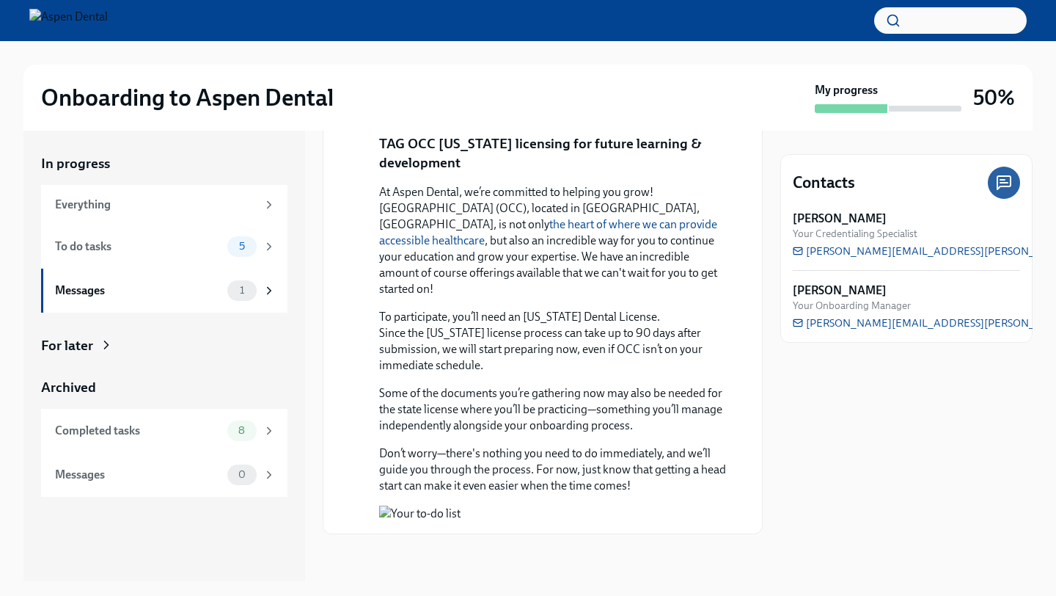
scroll to position [1251, 0]
click at [466, 505] on button "Zoom image" at bounding box center [553, 513] width 348 height 16
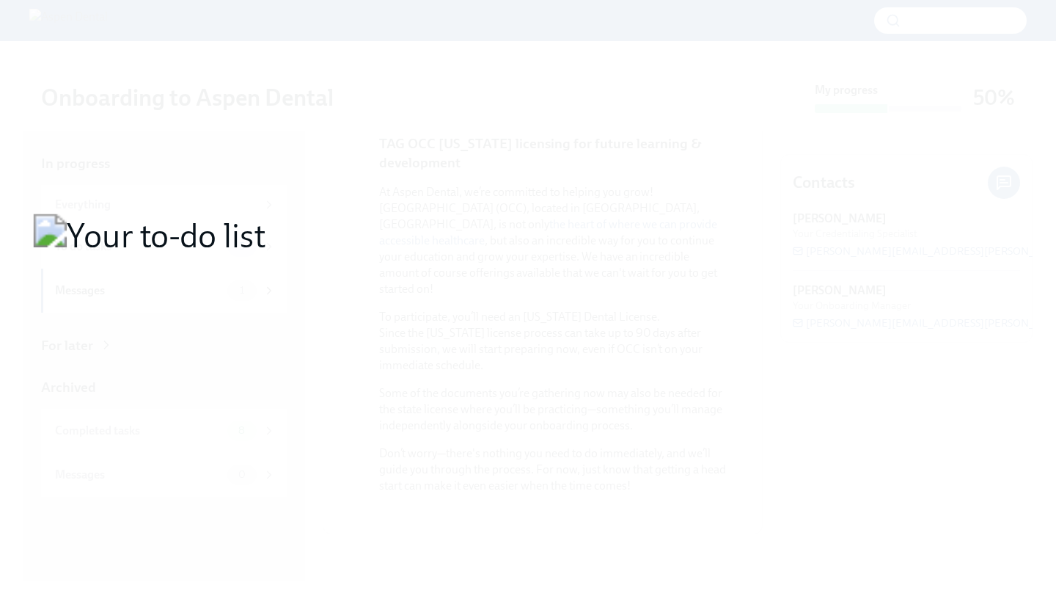
click at [469, 412] on button "Unzoom image" at bounding box center [528, 298] width 1056 height 596
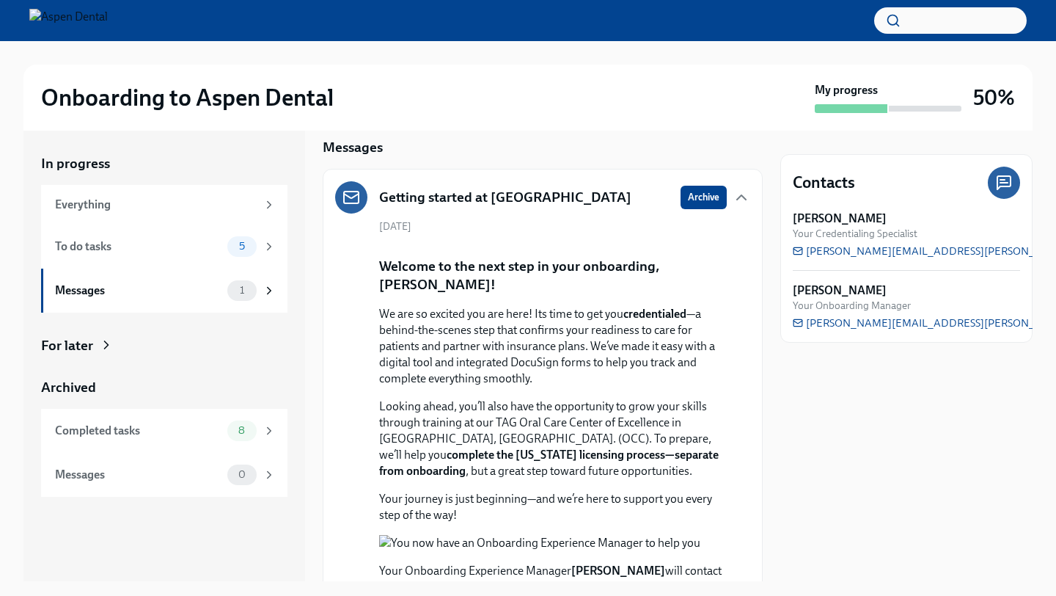
scroll to position [0, 0]
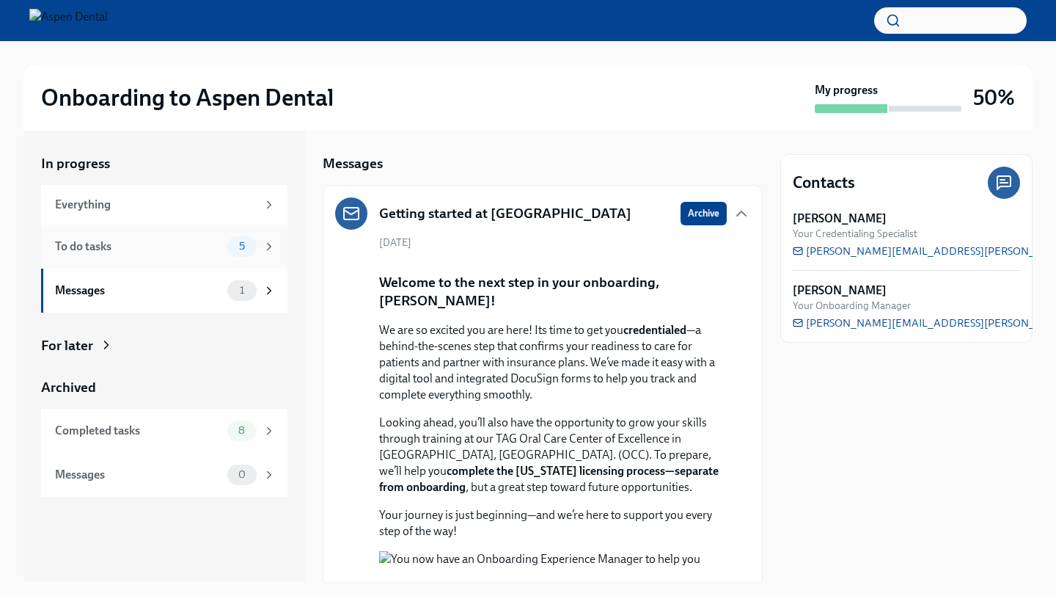
click at [267, 247] on icon at bounding box center [269, 246] width 13 height 13
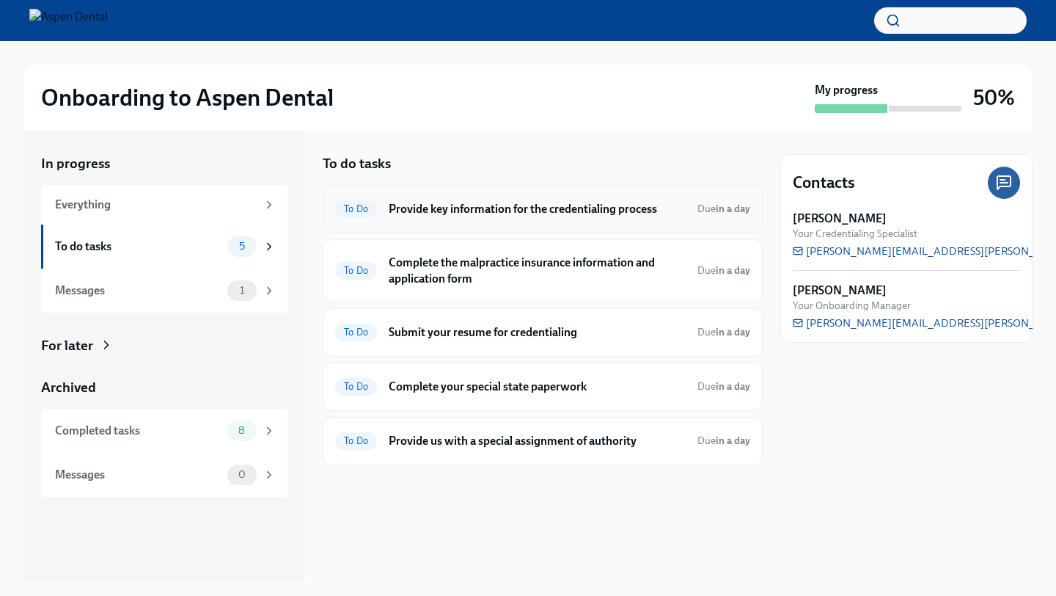
click at [508, 220] on div "To Do Provide key information for the credentialing process Due in a day" at bounding box center [542, 208] width 415 height 23
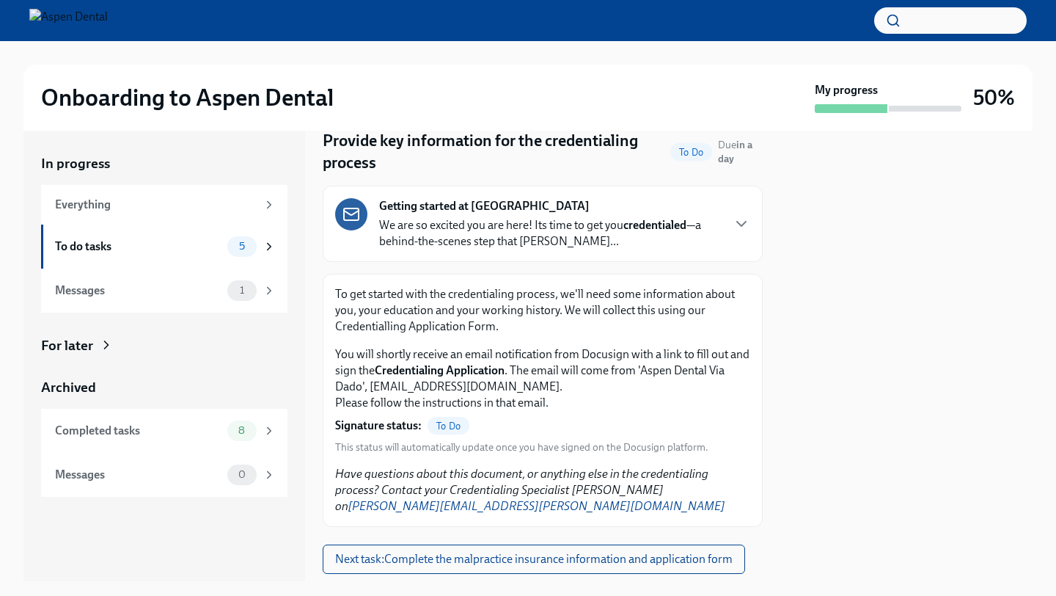
scroll to position [77, 0]
